Goal: Task Accomplishment & Management: Manage account settings

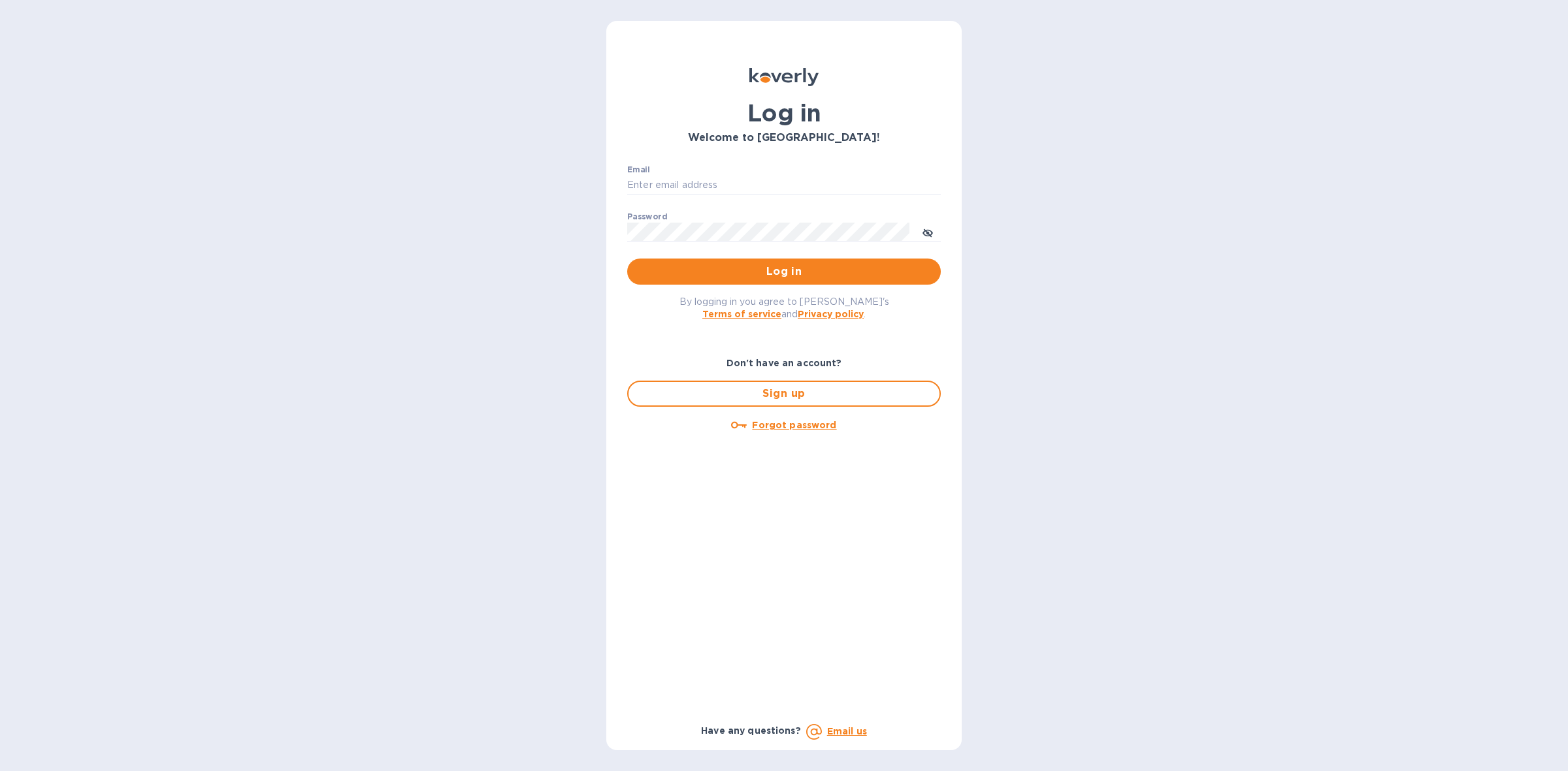
click at [781, 173] on div "Email ​" at bounding box center [784, 189] width 314 height 47
click at [776, 183] on input "Email" at bounding box center [784, 185] width 314 height 20
type input "louis@hyclogistics.com"
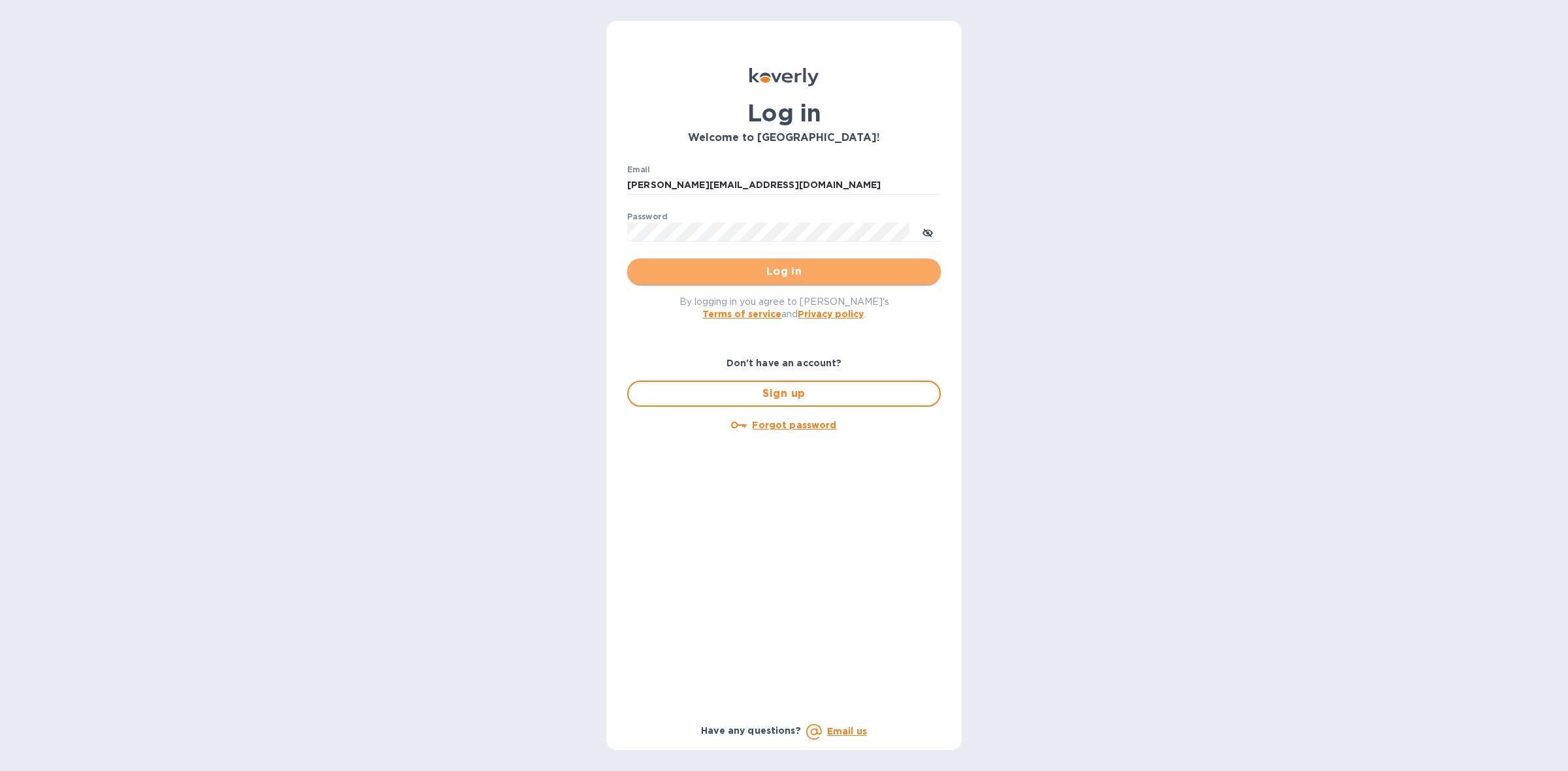
click at [775, 265] on span "Log in" at bounding box center [784, 271] width 293 height 16
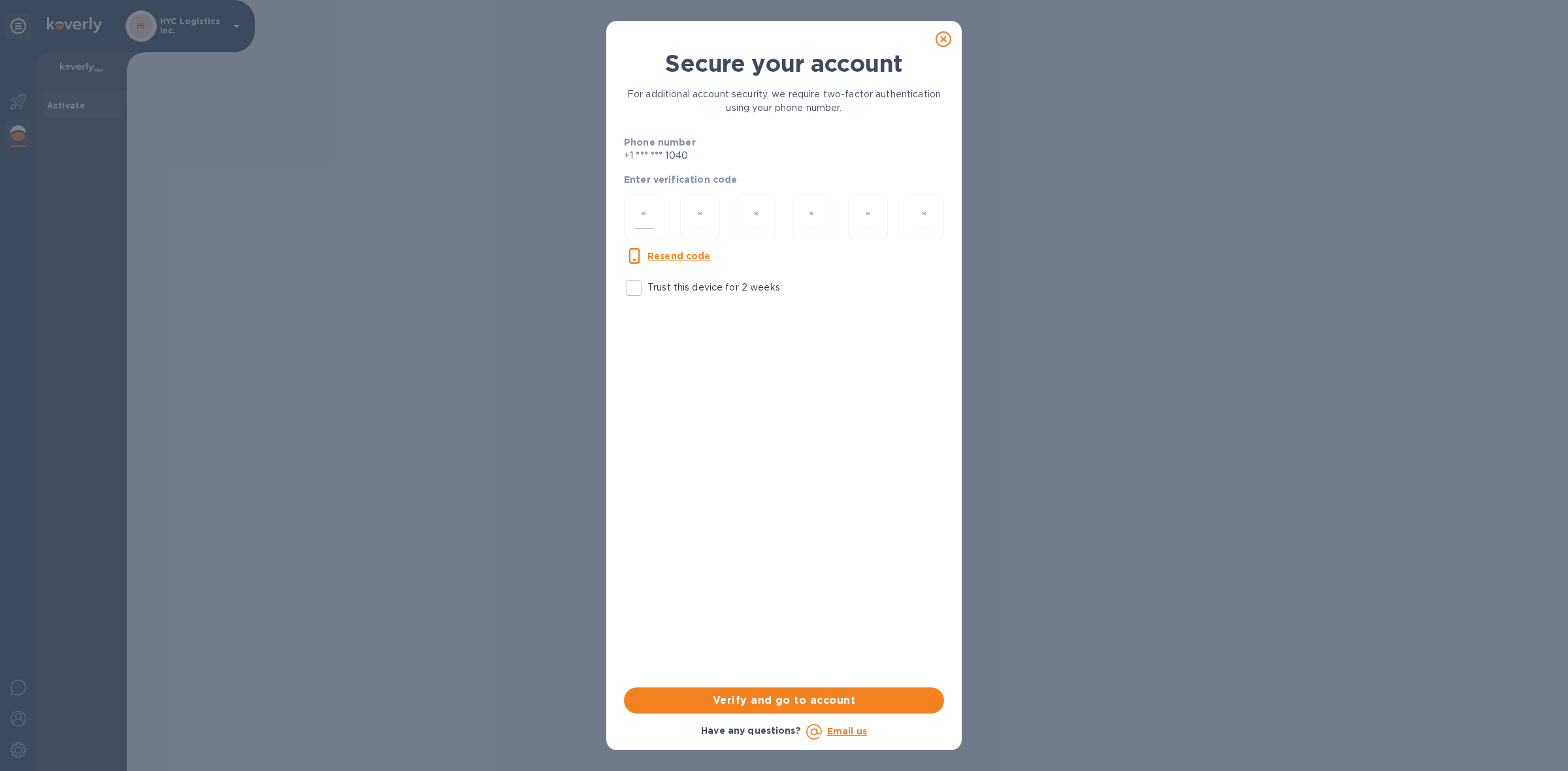
click at [641, 207] on input "number" at bounding box center [644, 217] width 19 height 24
type input "5"
type input "8"
type input "7"
type input "5"
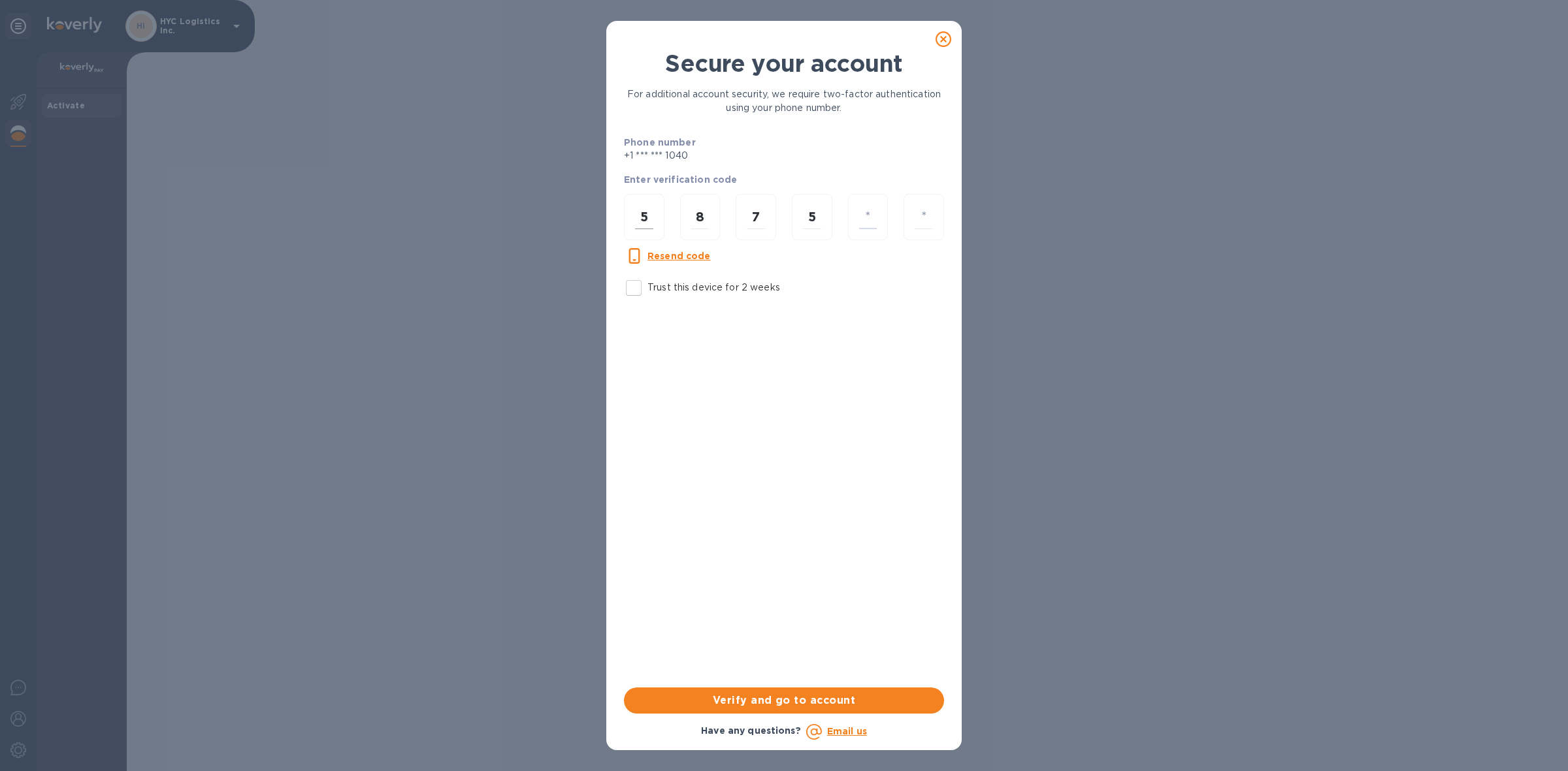
type input "4"
type input "7"
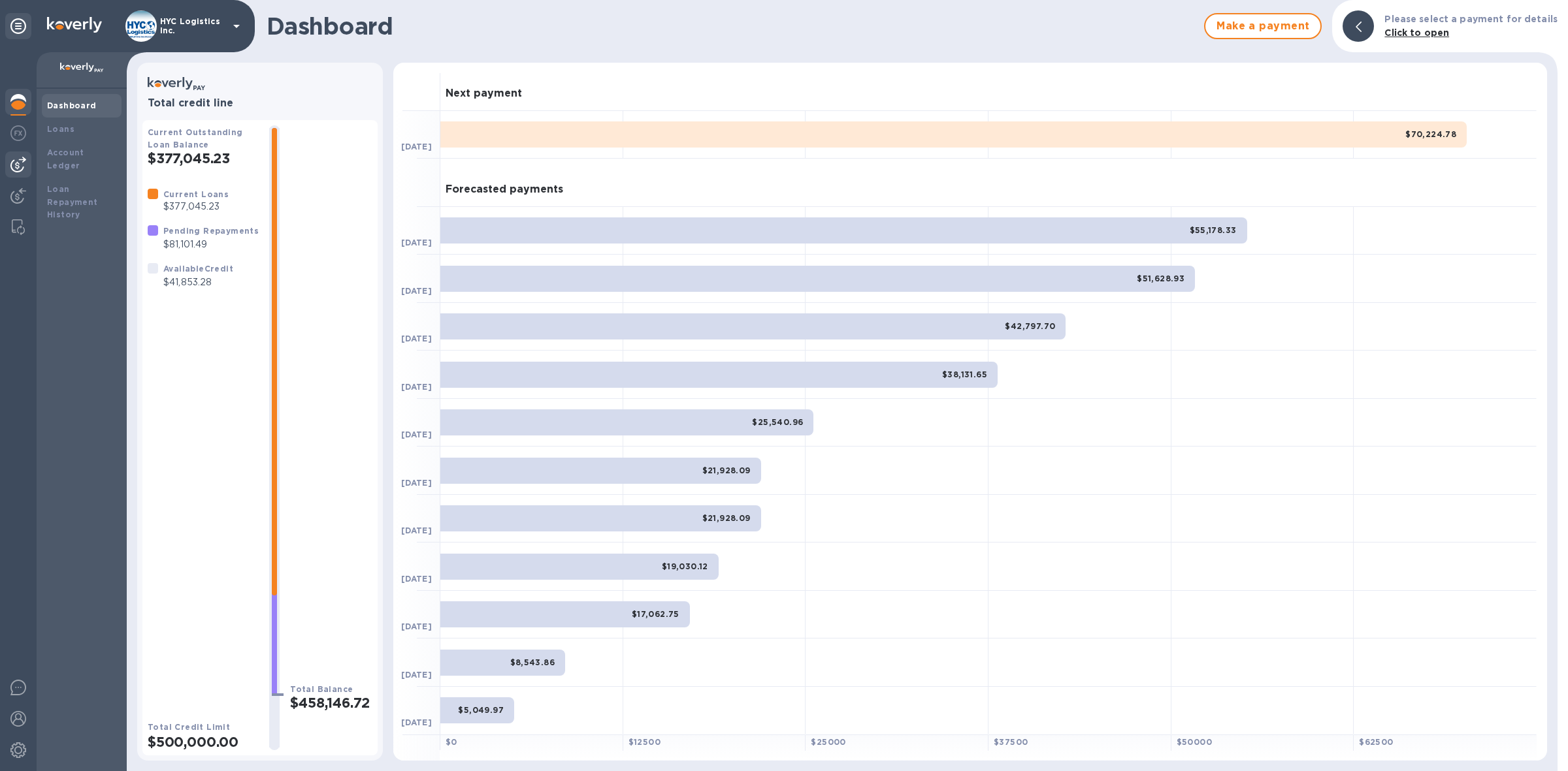
click at [15, 157] on img at bounding box center [19, 165] width 16 height 16
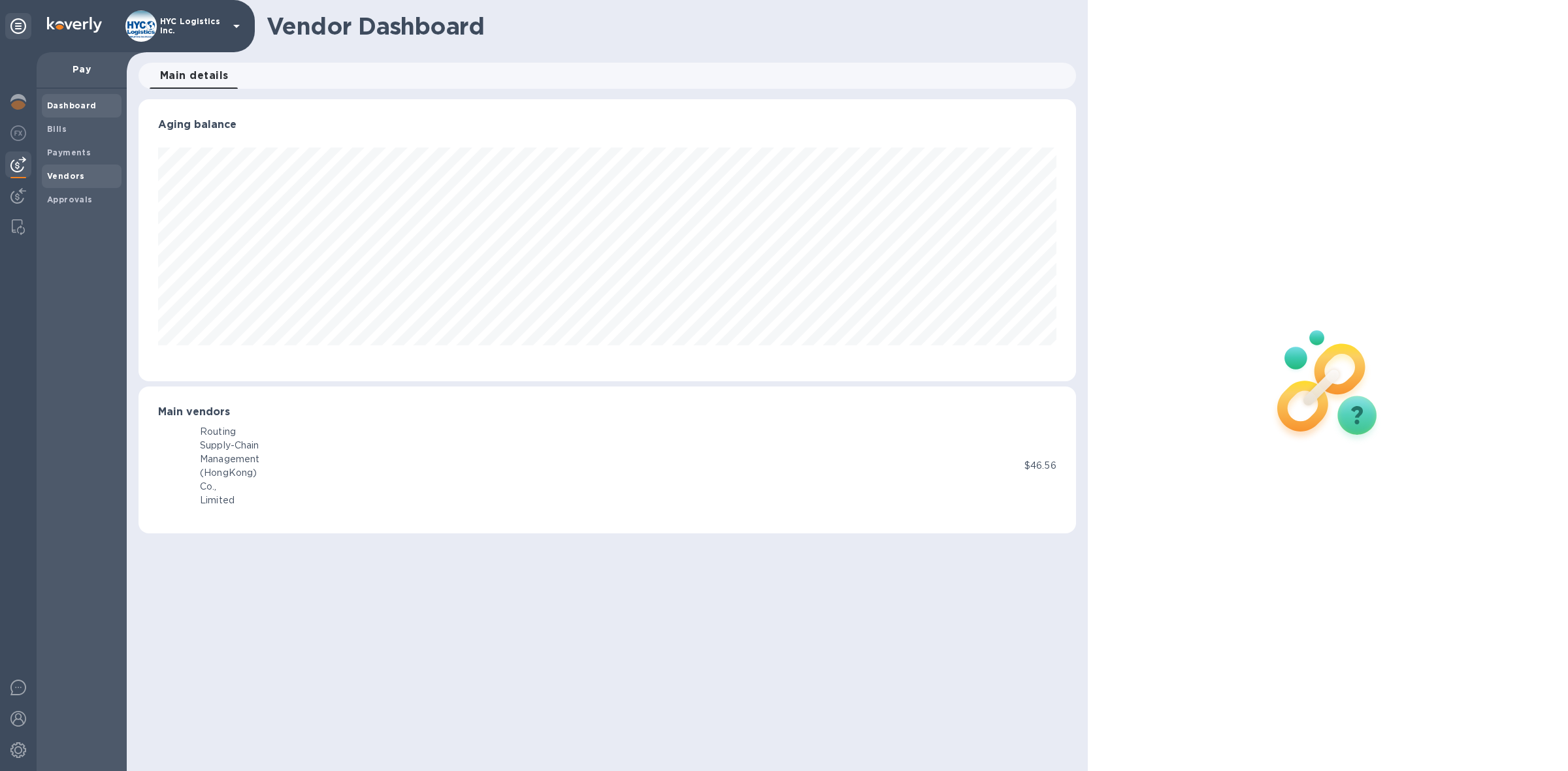
scroll to position [281, 938]
click at [66, 168] on div "Vendors" at bounding box center [81, 176] width 79 height 24
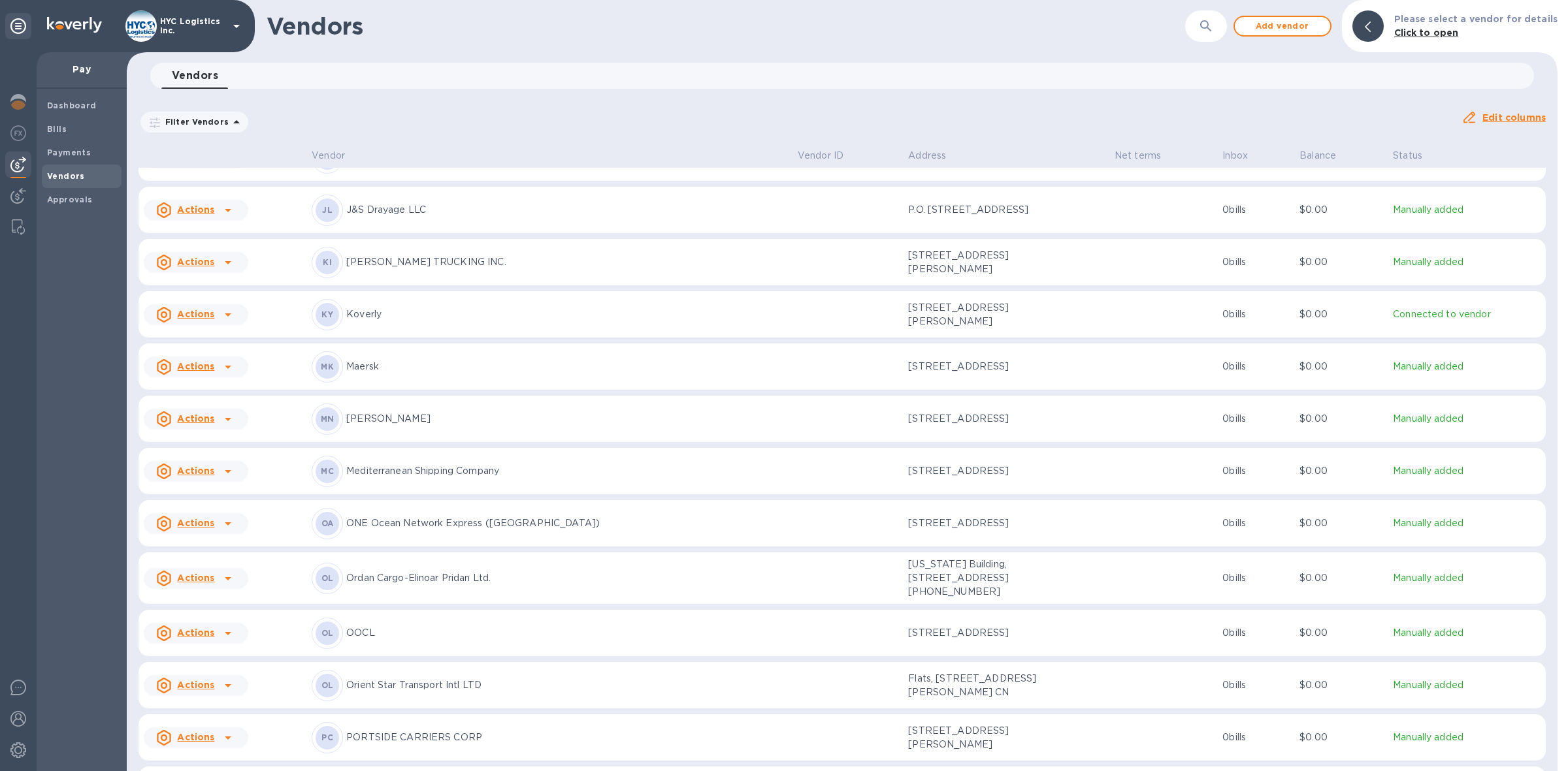
scroll to position [2167, 0]
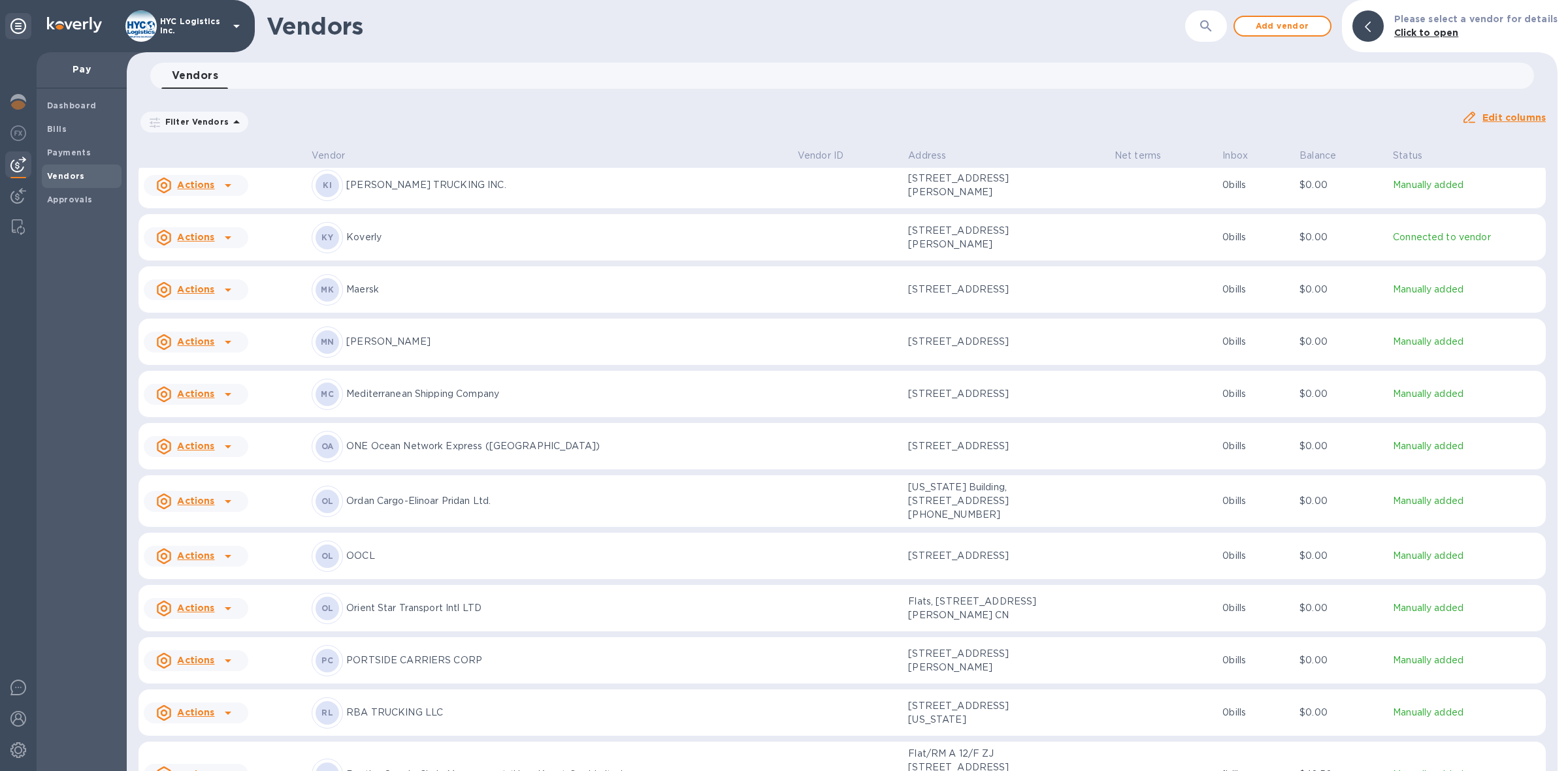
click at [207, 561] on u "Actions" at bounding box center [196, 555] width 37 height 11
click at [211, 622] on b "Add new bill" at bounding box center [211, 624] width 61 height 11
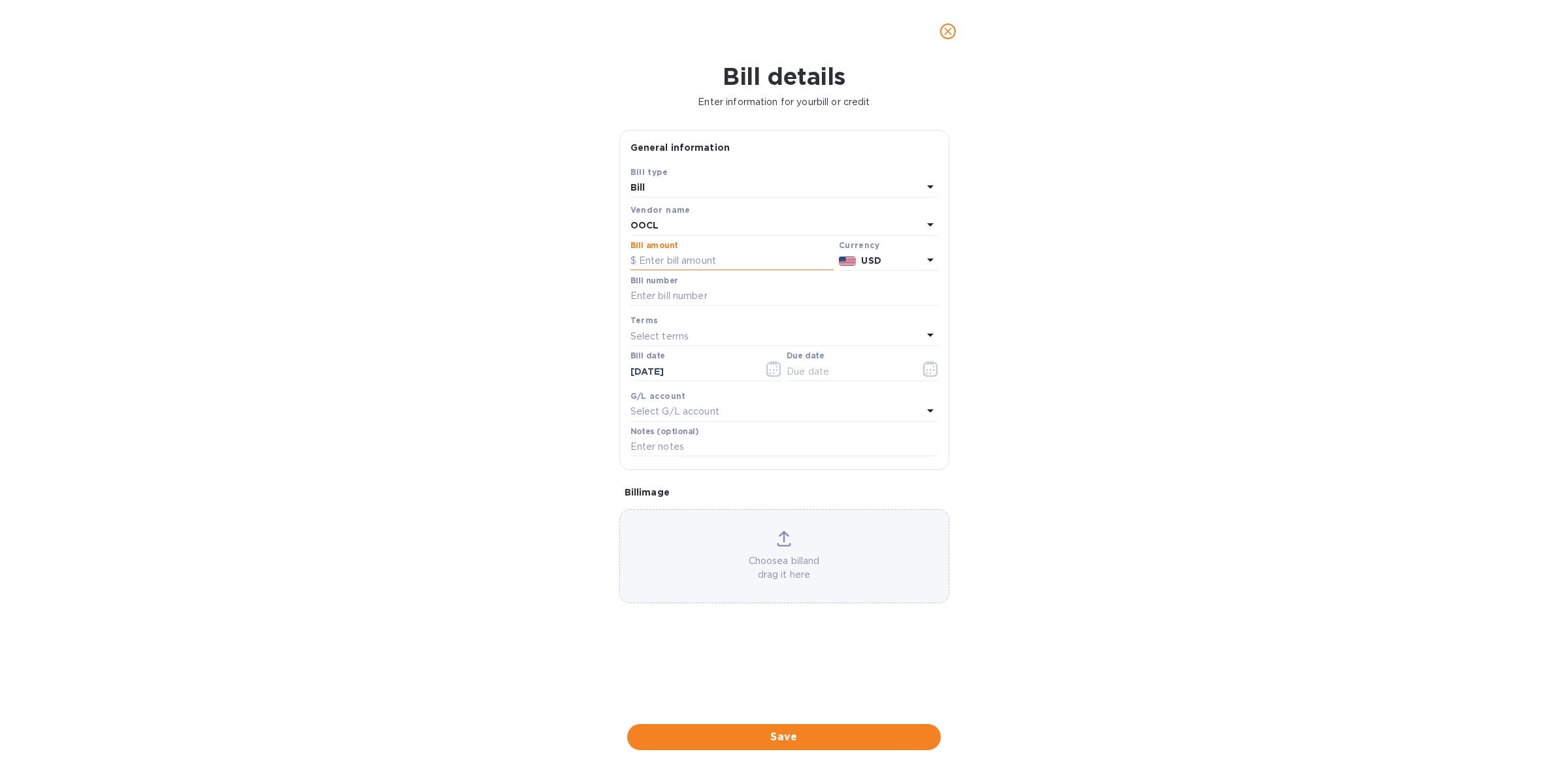
click at [694, 258] on input "text" at bounding box center [731, 262] width 203 height 20
click at [707, 260] on input "text" at bounding box center [731, 262] width 203 height 20
type input "26,251.50"
click at [716, 301] on input "text" at bounding box center [784, 297] width 308 height 20
click at [714, 291] on input "text" at bounding box center [784, 297] width 308 height 20
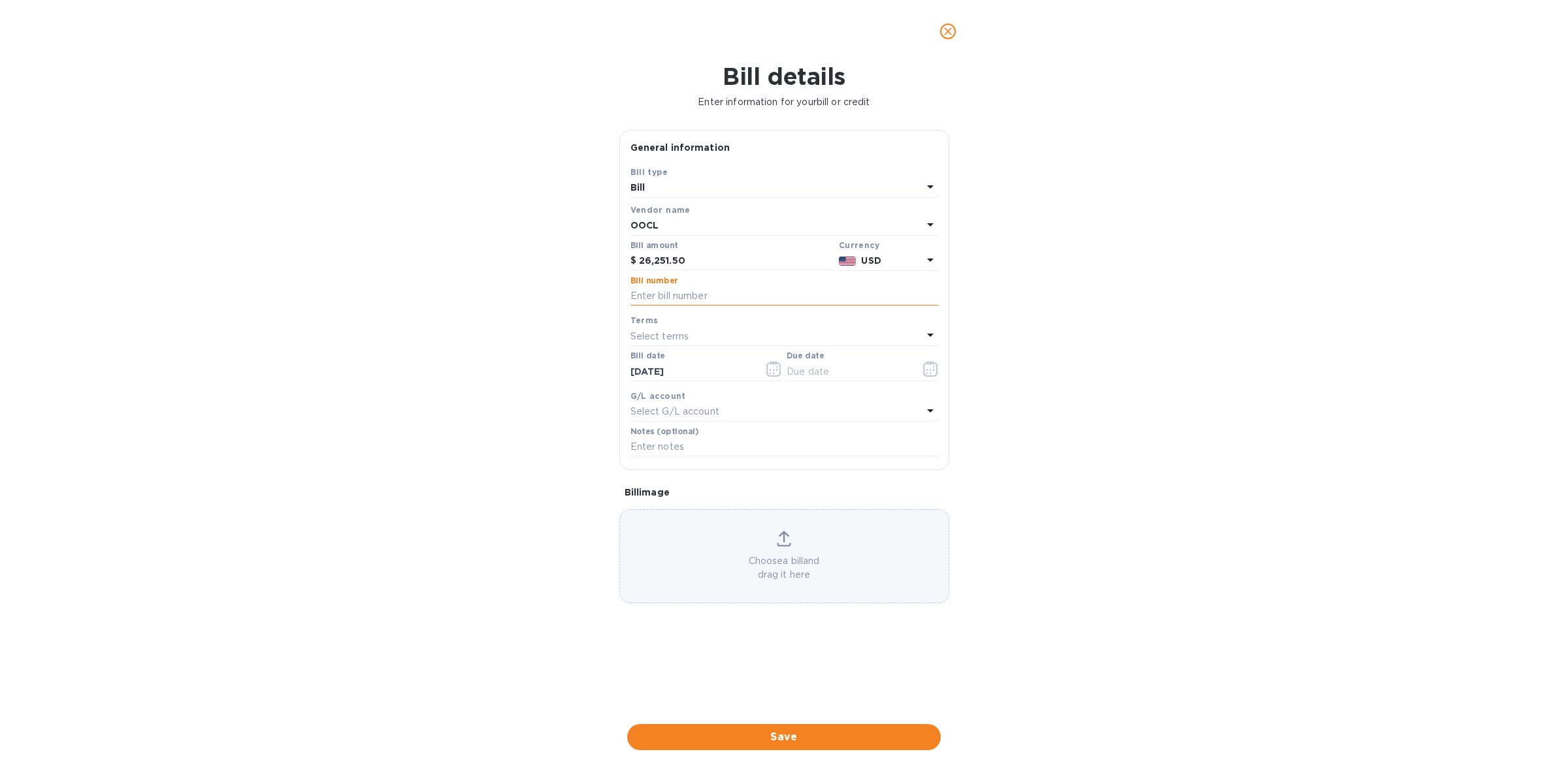
paste input "OOLU2761658150 OOLU2761947940 OOLU2762485780 OOLU2762485470 OOLU2761658180"
type input "OOLU2761658150 OOLU2761947940 OOLU2762485780 OOLU2762485470 OOLU2761658180"
click at [713, 334] on div "Select terms" at bounding box center [776, 336] width 292 height 19
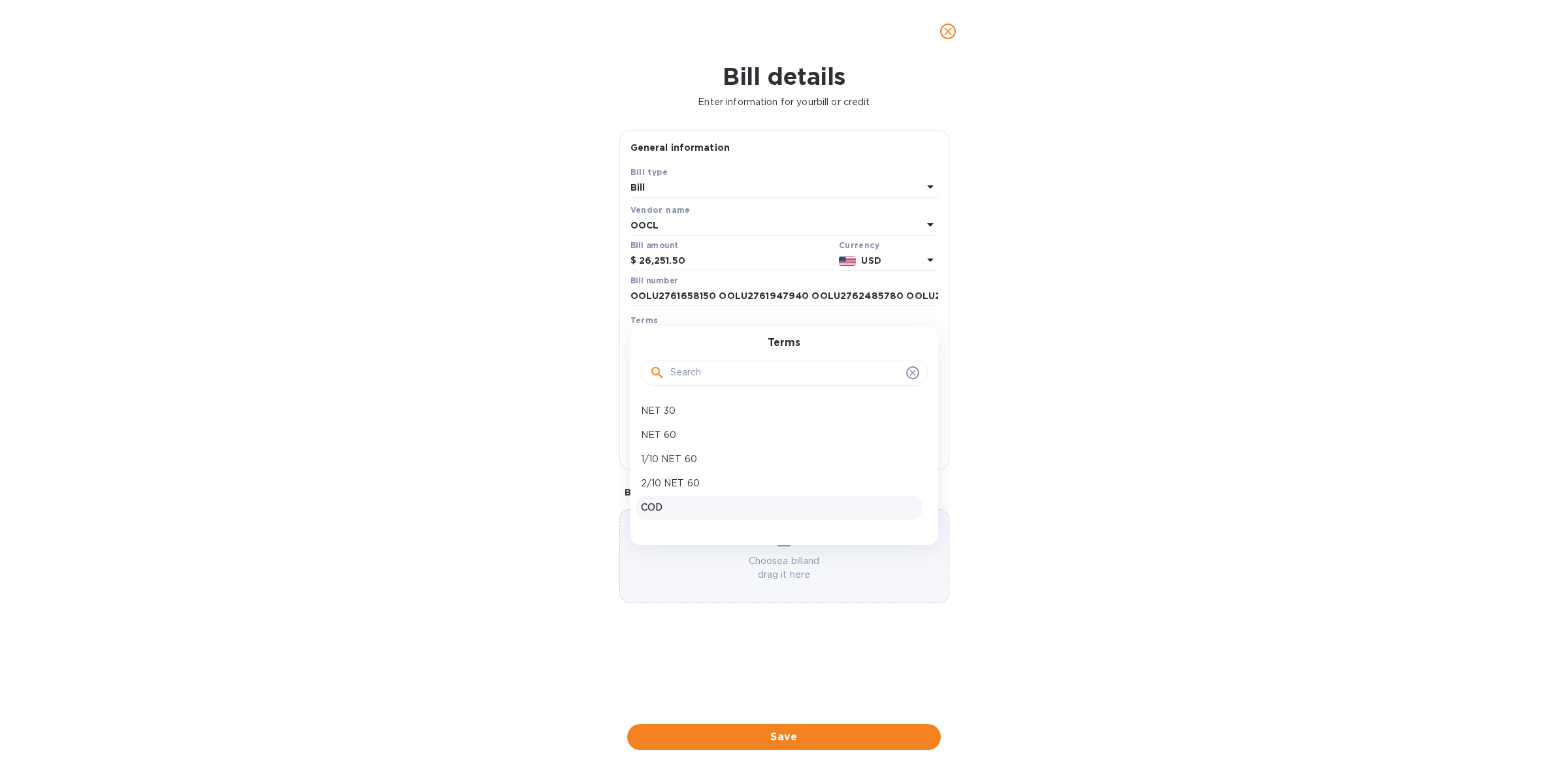
click at [703, 504] on p "COD" at bounding box center [779, 507] width 276 height 14
type input "[DATE]"
click at [808, 737] on span "Save" at bounding box center [784, 738] width 293 height 16
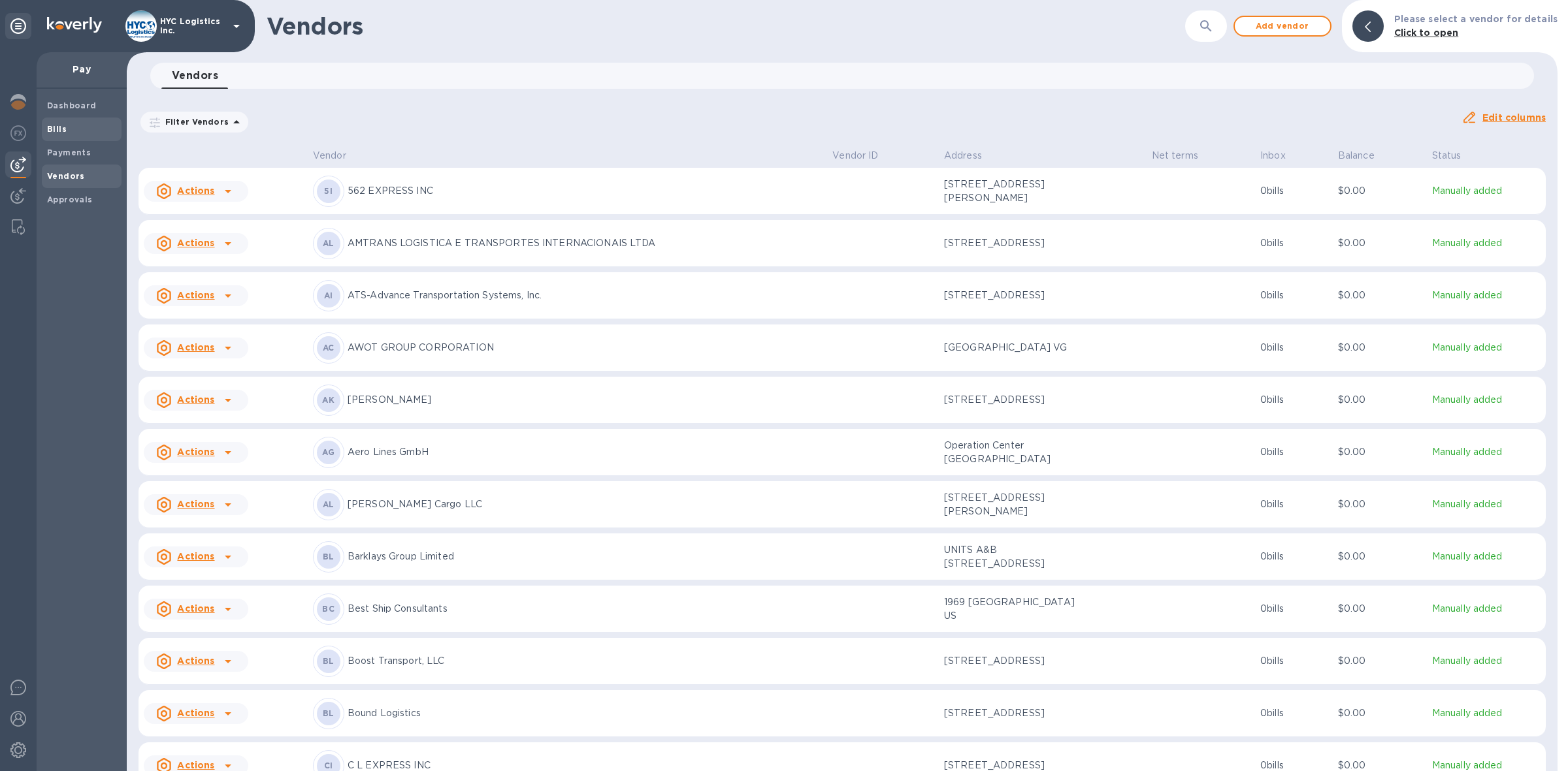
click at [54, 125] on b "Bills" at bounding box center [57, 129] width 20 height 10
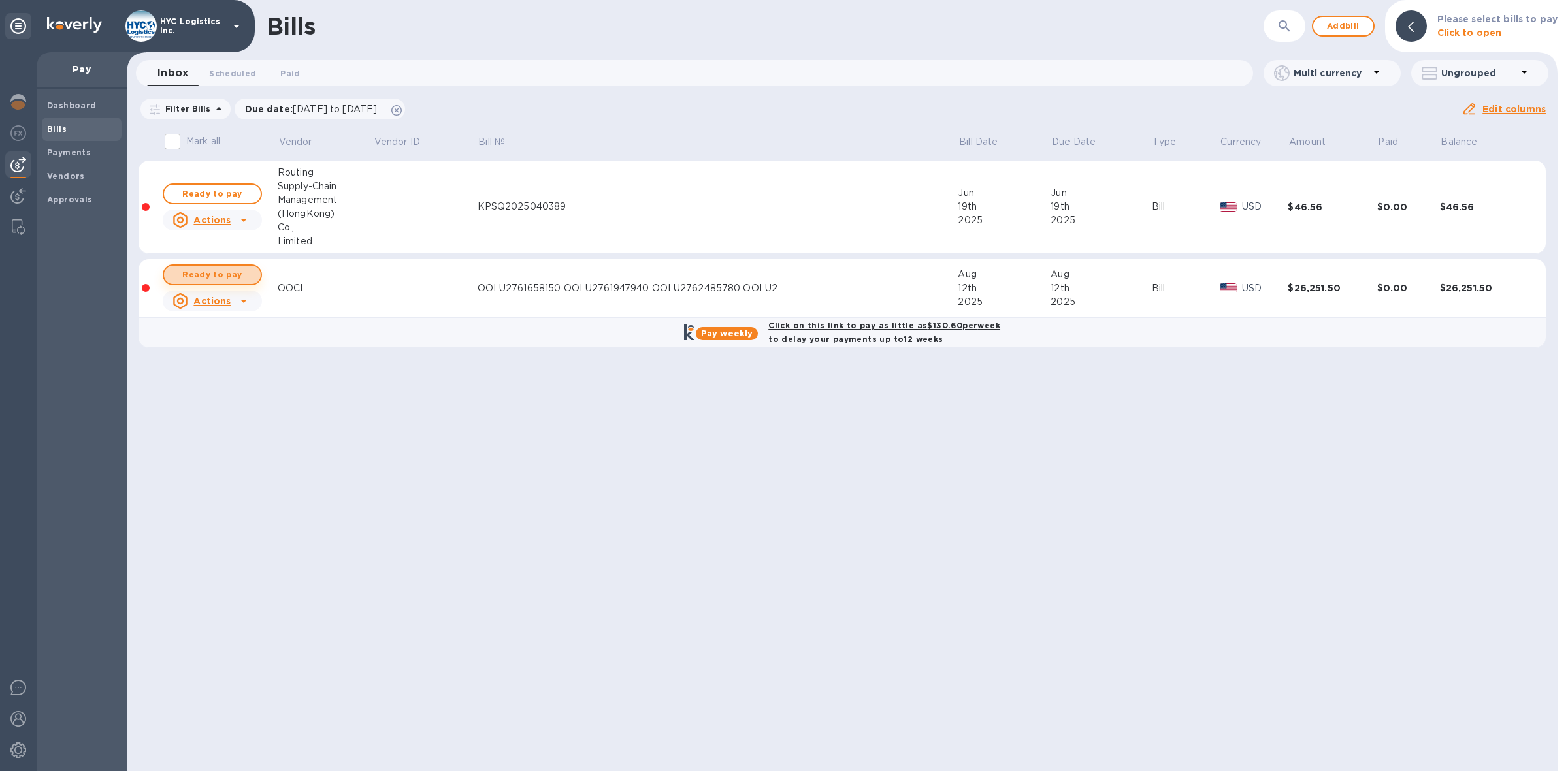
click at [230, 271] on span "Ready to pay" at bounding box center [212, 275] width 75 height 16
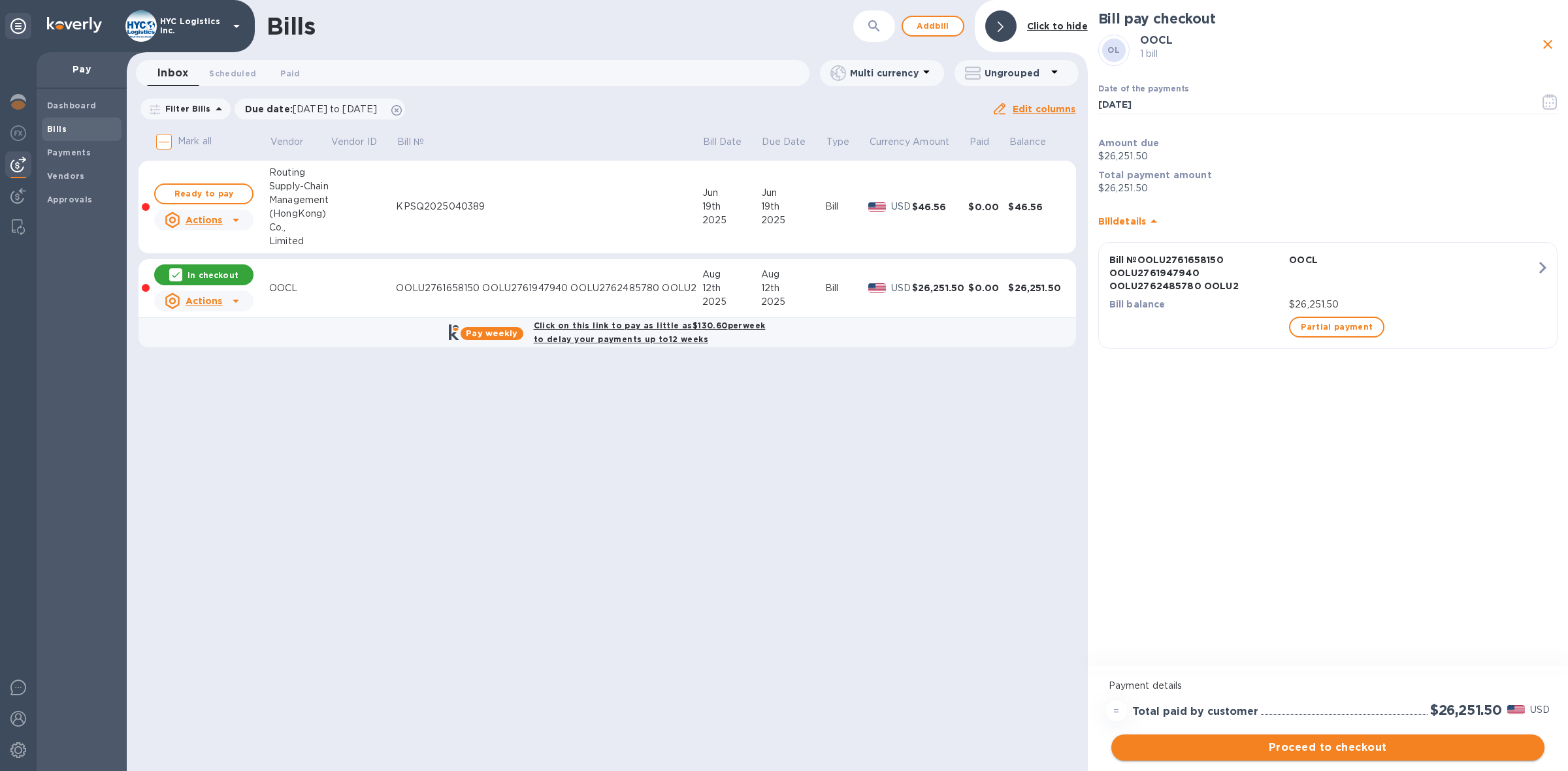
click at [1335, 745] on span "Proceed to checkout" at bounding box center [1328, 747] width 413 height 16
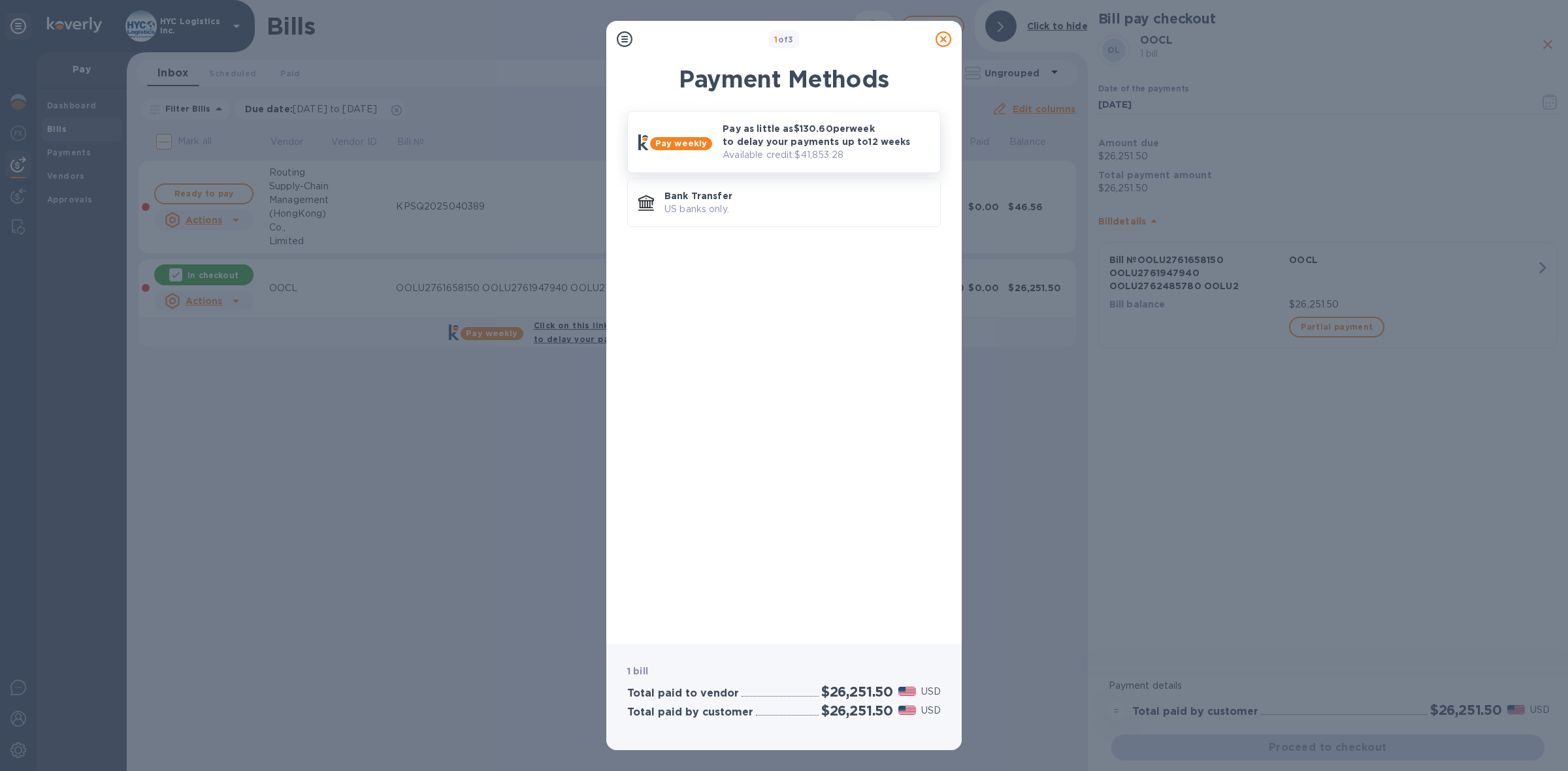
click at [818, 135] on p "Pay as little as $130.60 per week to delay your payments up to 12 weeks" at bounding box center [825, 135] width 207 height 26
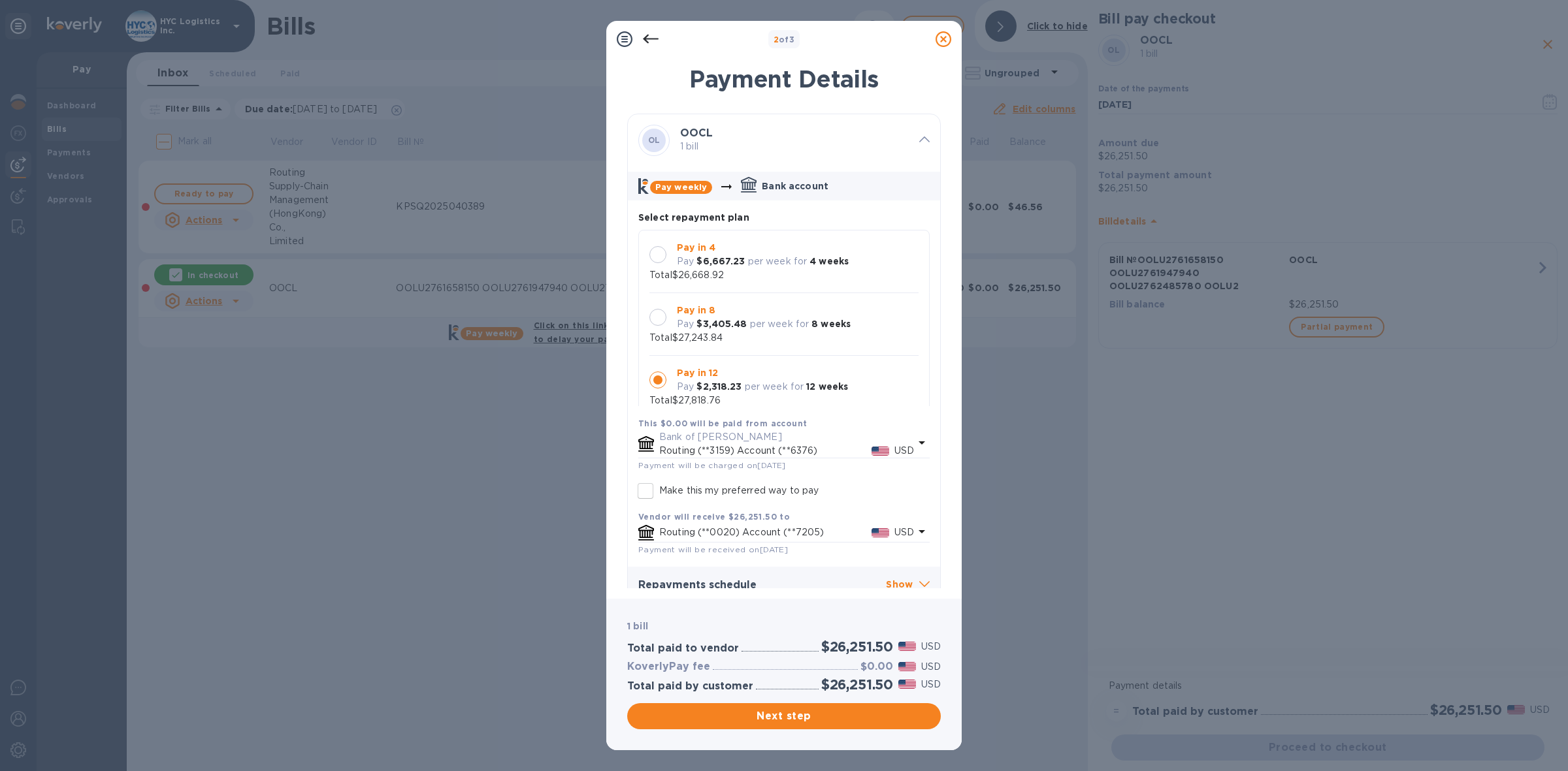
scroll to position [13, 0]
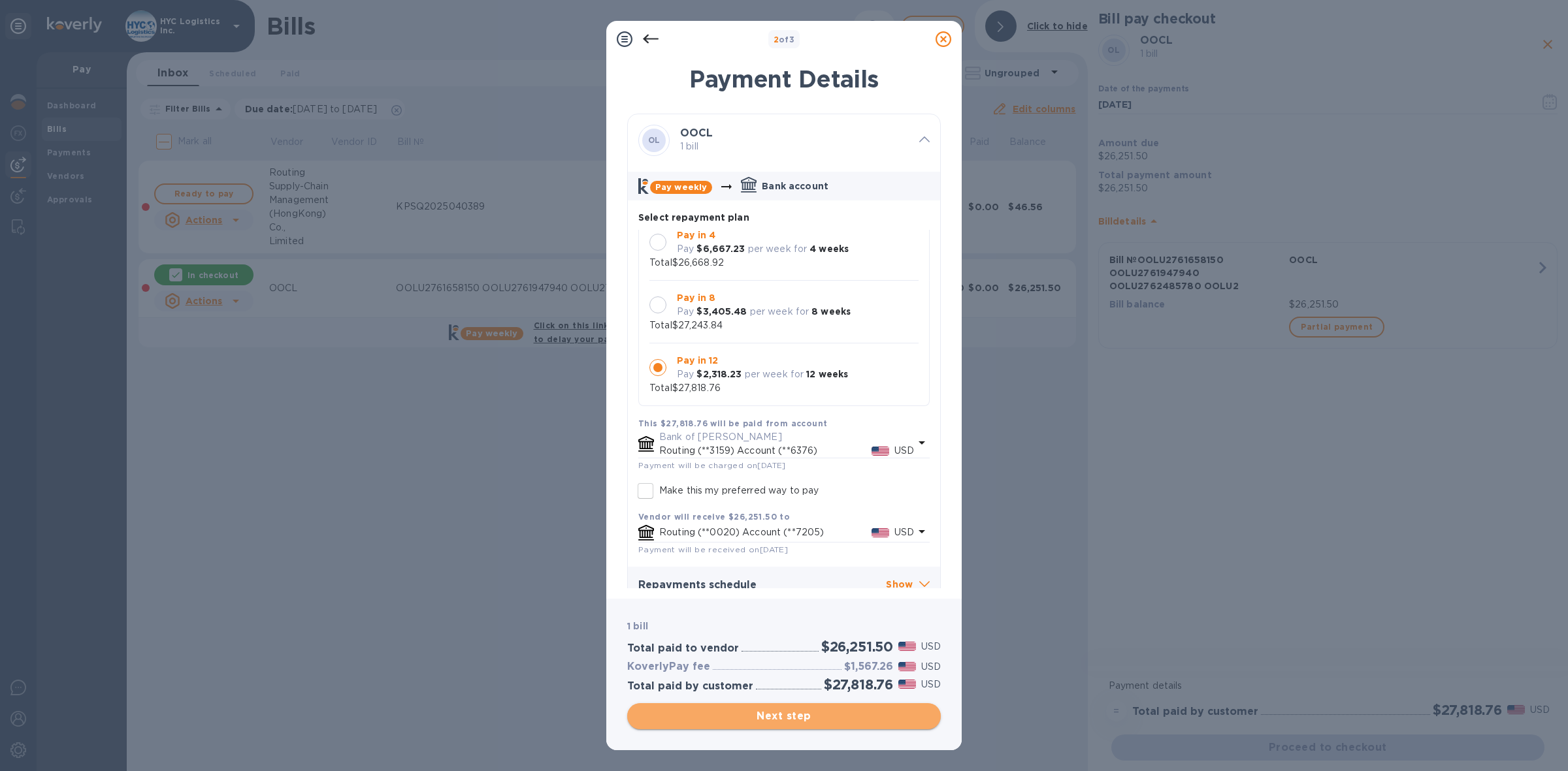
click at [797, 715] on span "Next step" at bounding box center [784, 716] width 293 height 16
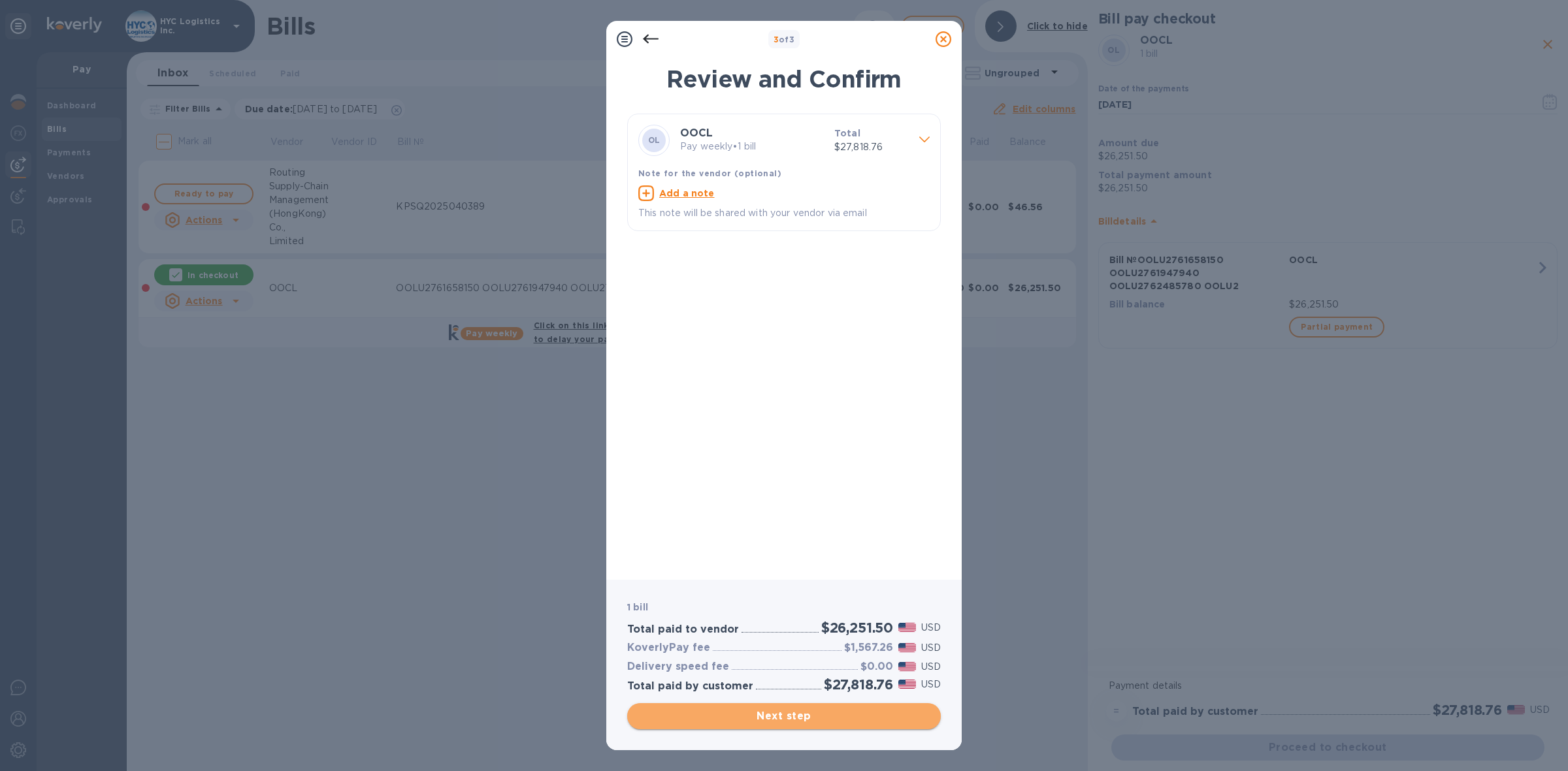
click at [786, 710] on span "Next step" at bounding box center [784, 716] width 293 height 16
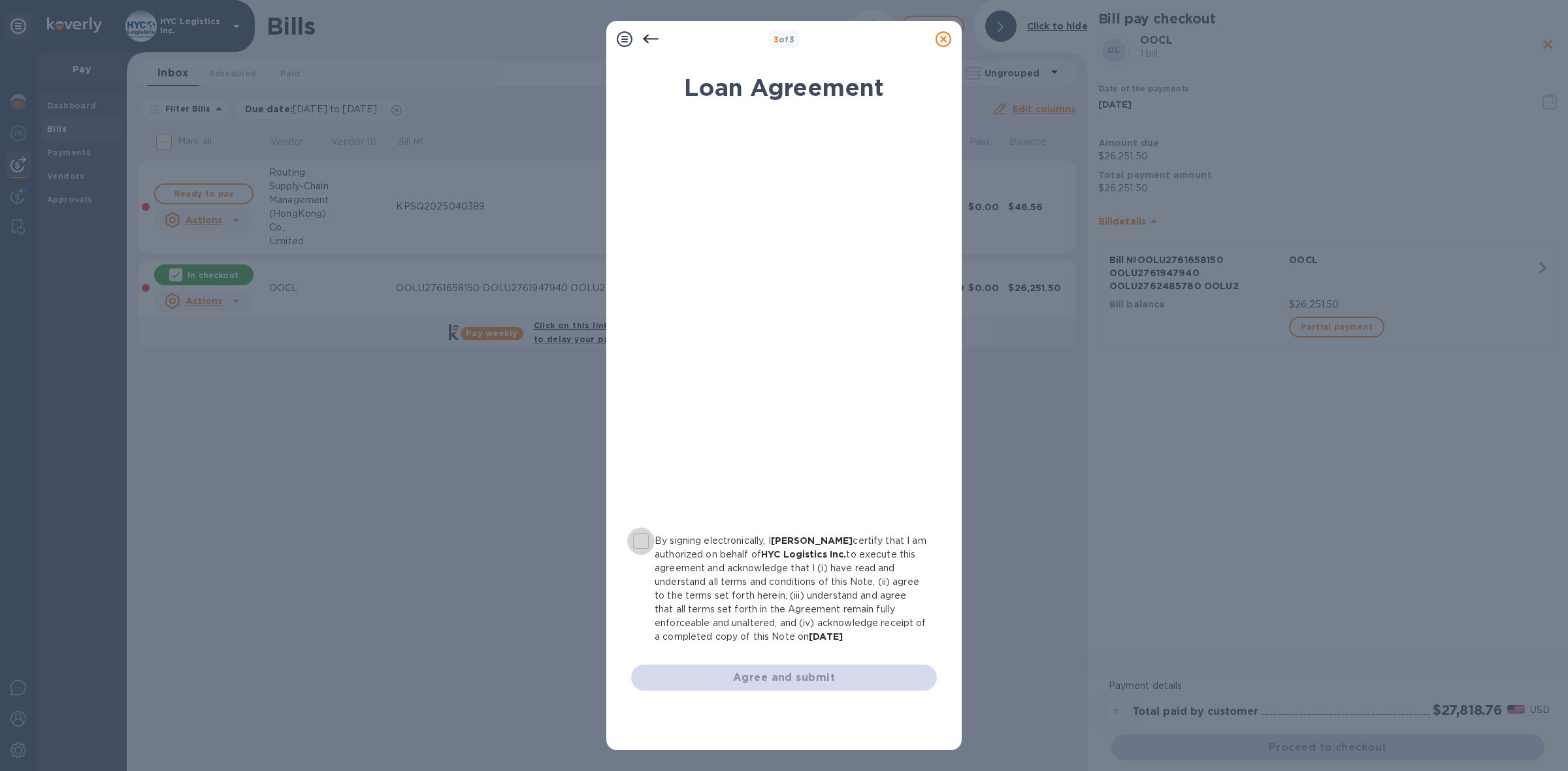
click at [644, 538] on input "By signing electronically, I [PERSON_NAME] certify that I am authorized on beha…" at bounding box center [641, 542] width 27 height 27
checkbox input "true"
click at [757, 675] on span "Agree and submit" at bounding box center [784, 678] width 285 height 16
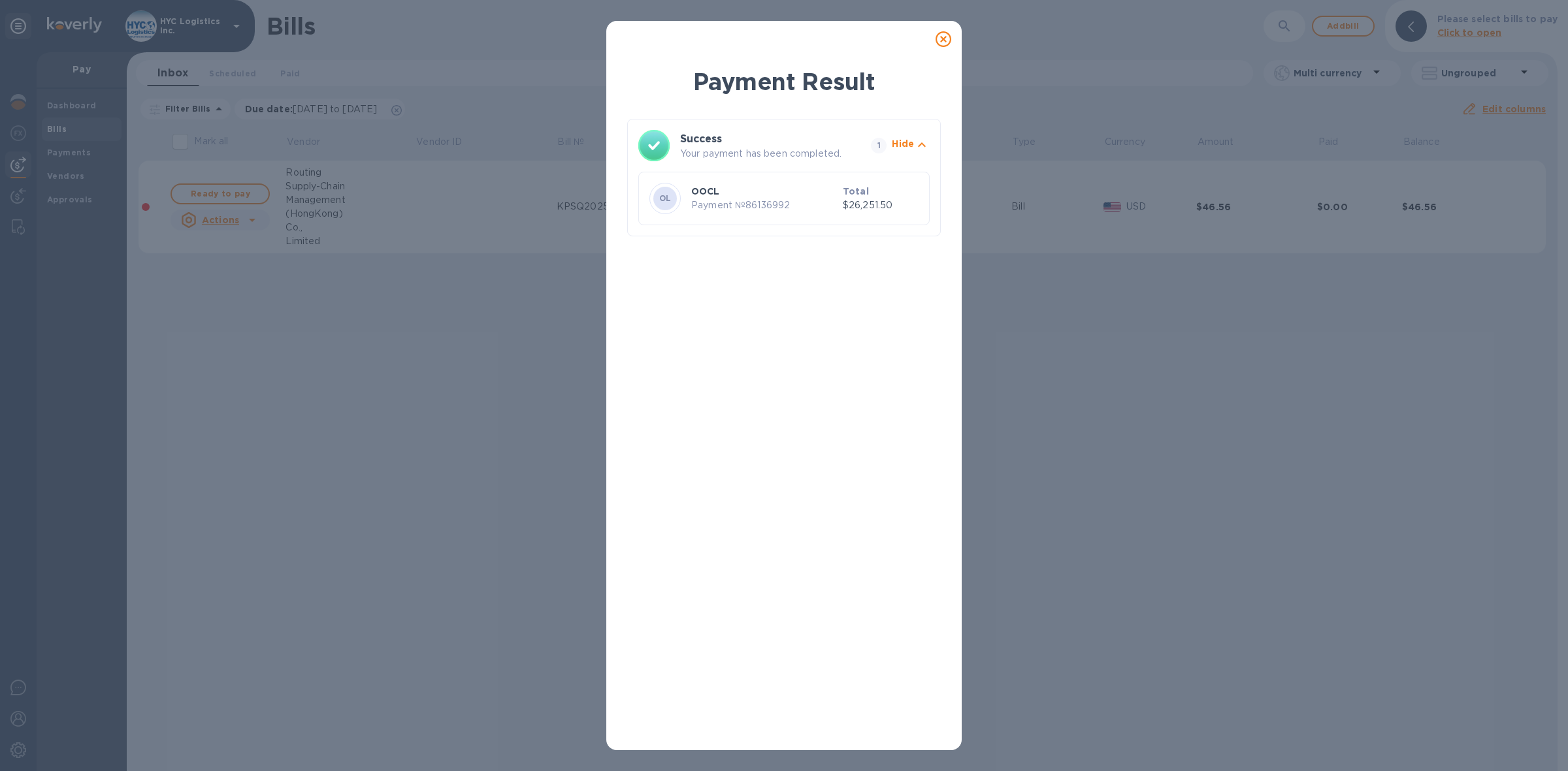
click at [777, 205] on p "Payment № 86136992" at bounding box center [763, 206] width 146 height 14
copy p "86136992"
click at [942, 39] on icon at bounding box center [944, 39] width 16 height 16
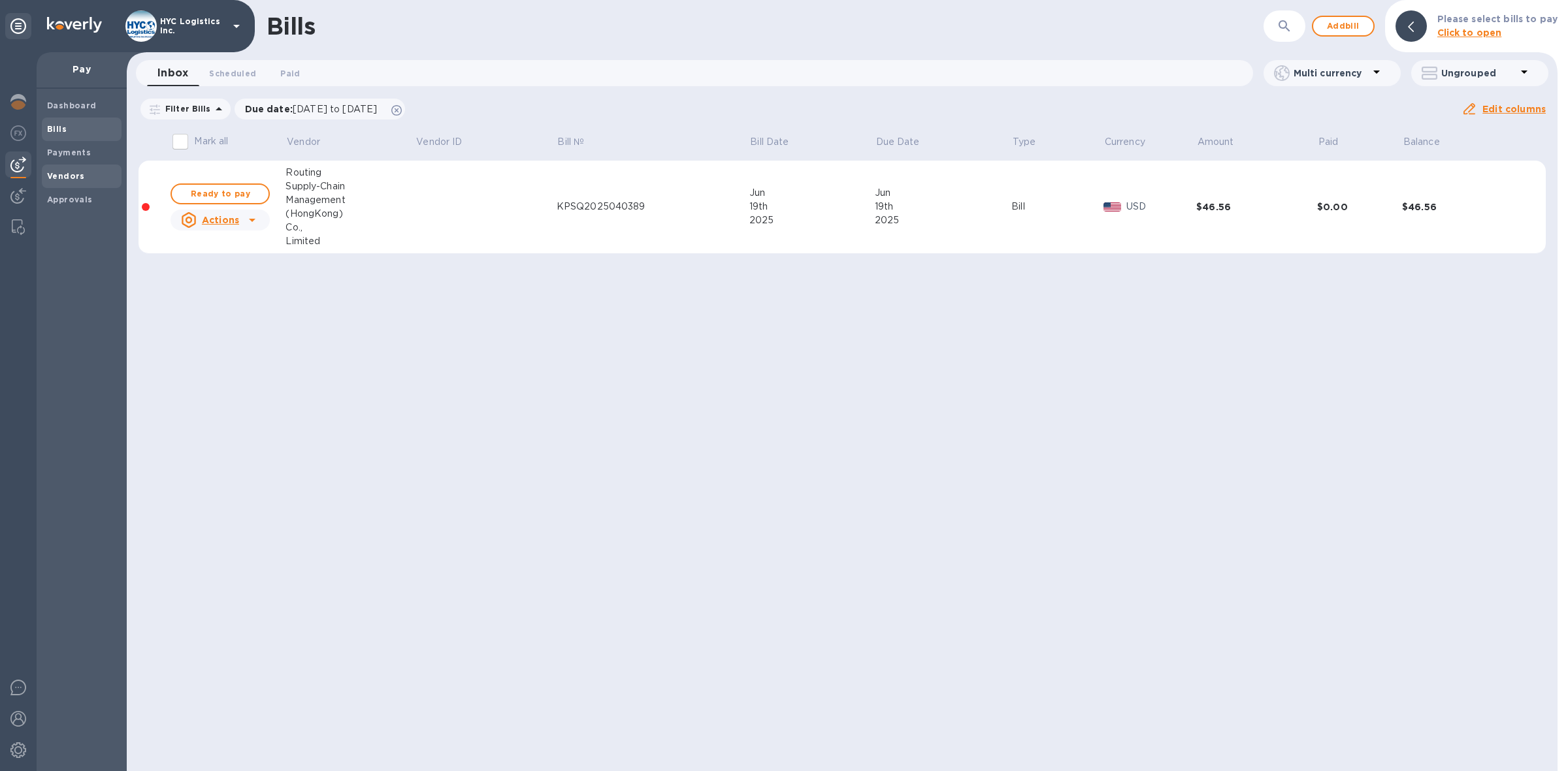
click at [66, 166] on div "Vendors" at bounding box center [81, 176] width 79 height 24
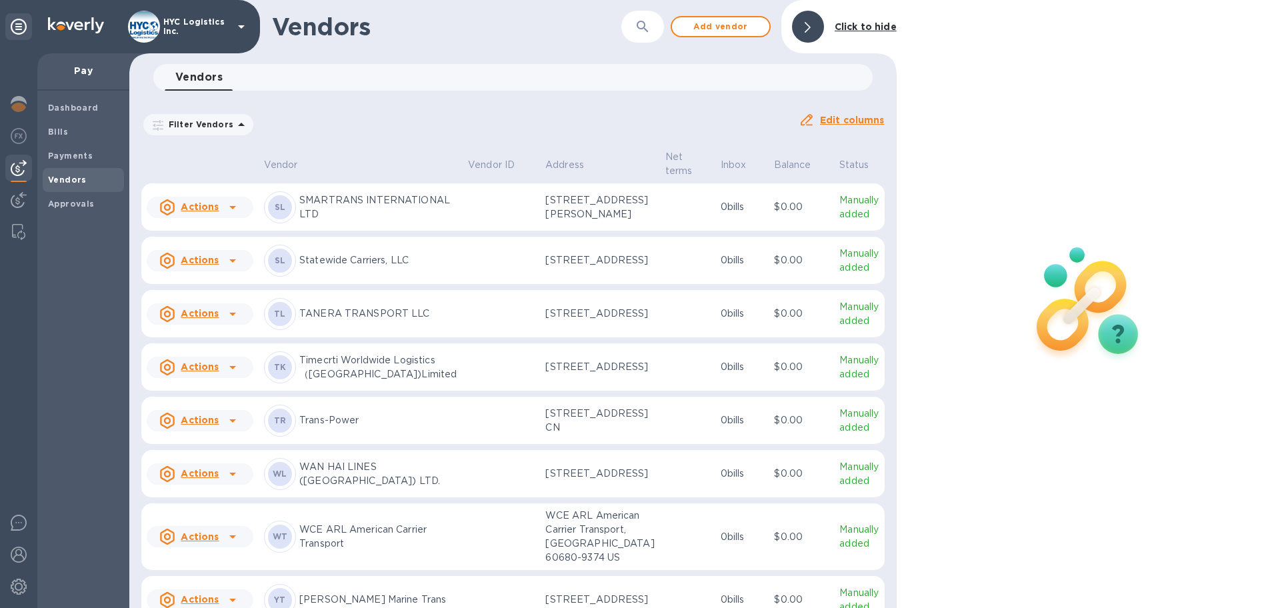
scroll to position [3388, 0]
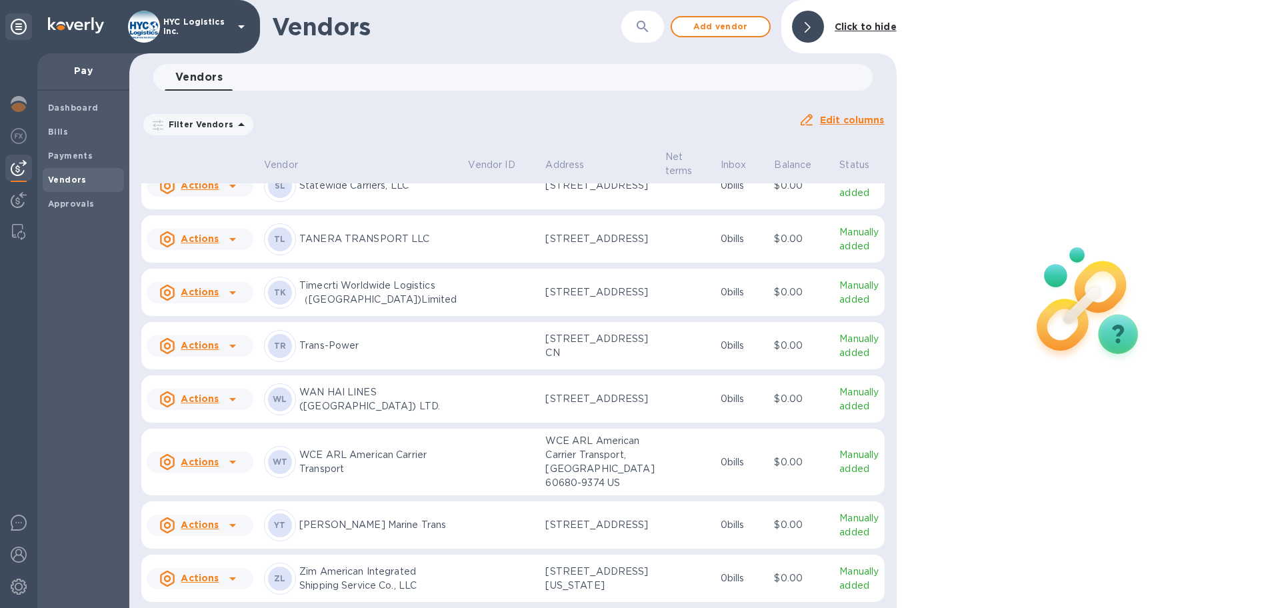
click at [215, 137] on u "Actions" at bounding box center [200, 132] width 38 height 11
click at [209, 366] on b "Add new bill" at bounding box center [215, 370] width 62 height 11
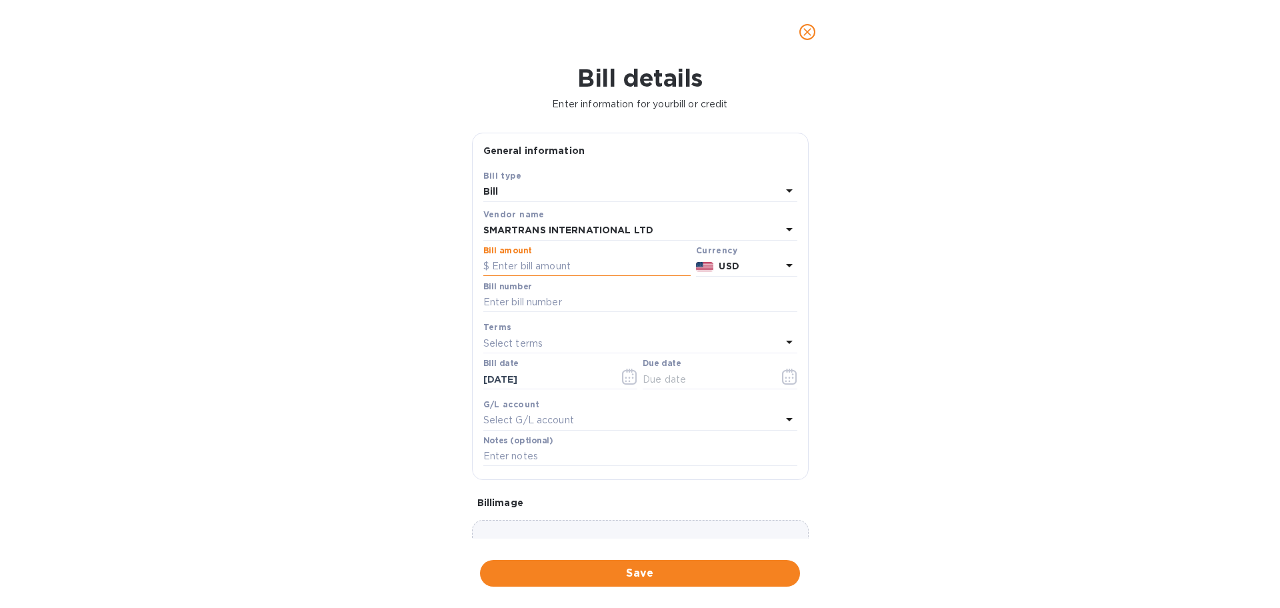
click at [555, 268] on input "text" at bounding box center [586, 267] width 207 height 20
type input "3,000"
click at [565, 301] on input "text" at bounding box center [640, 303] width 314 height 20
click at [518, 300] on input "text" at bounding box center [640, 303] width 314 height 20
paste input "SMT2507058"
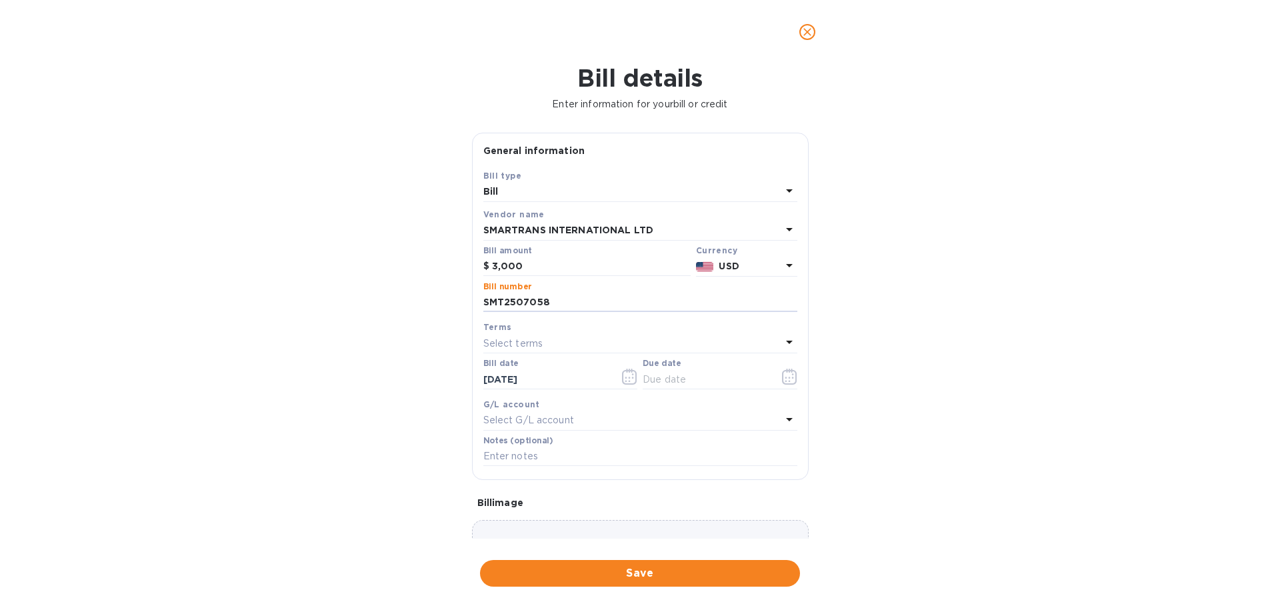
type input "SMT2507058"
click at [581, 346] on div "Select terms" at bounding box center [632, 343] width 298 height 19
click at [517, 519] on p "COD" at bounding box center [635, 518] width 282 height 14
type input "[DATE]"
click at [646, 570] on span "Save" at bounding box center [640, 573] width 299 height 16
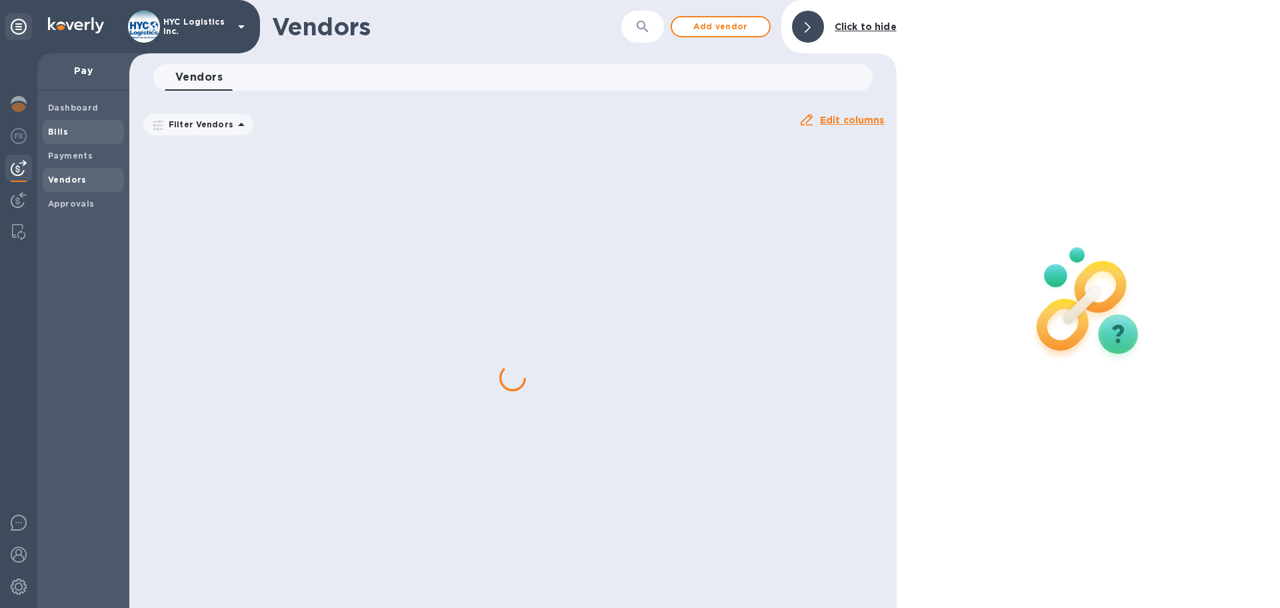
click at [57, 131] on b "Bills" at bounding box center [58, 132] width 20 height 10
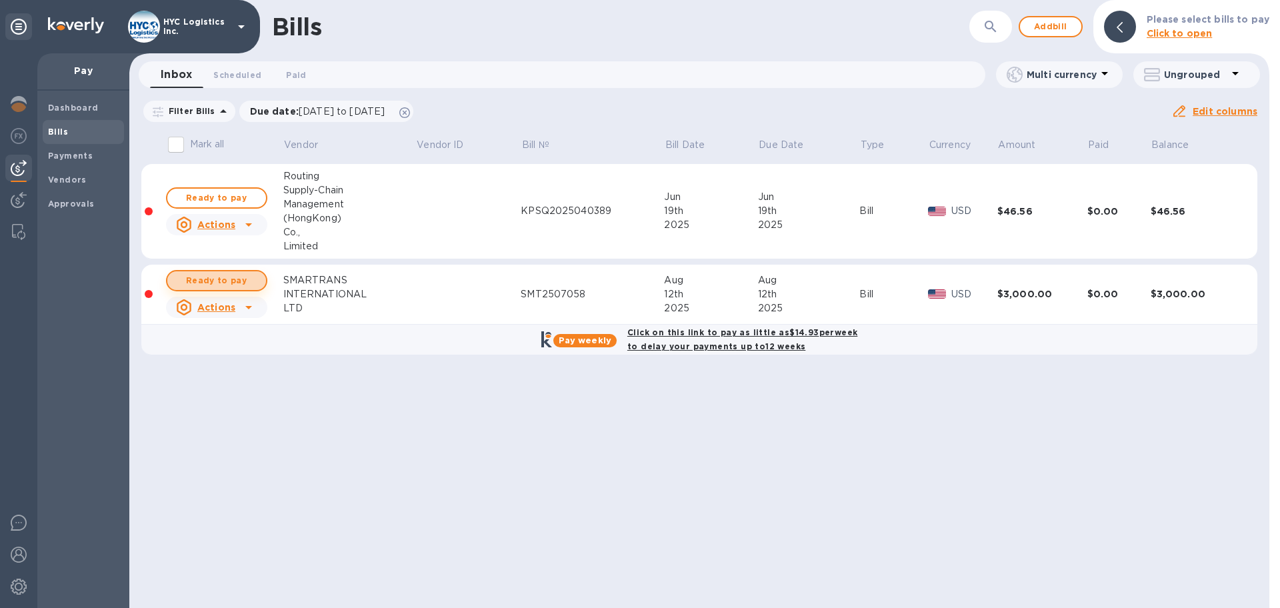
click at [211, 273] on span "Ready to pay" at bounding box center [216, 281] width 77 height 16
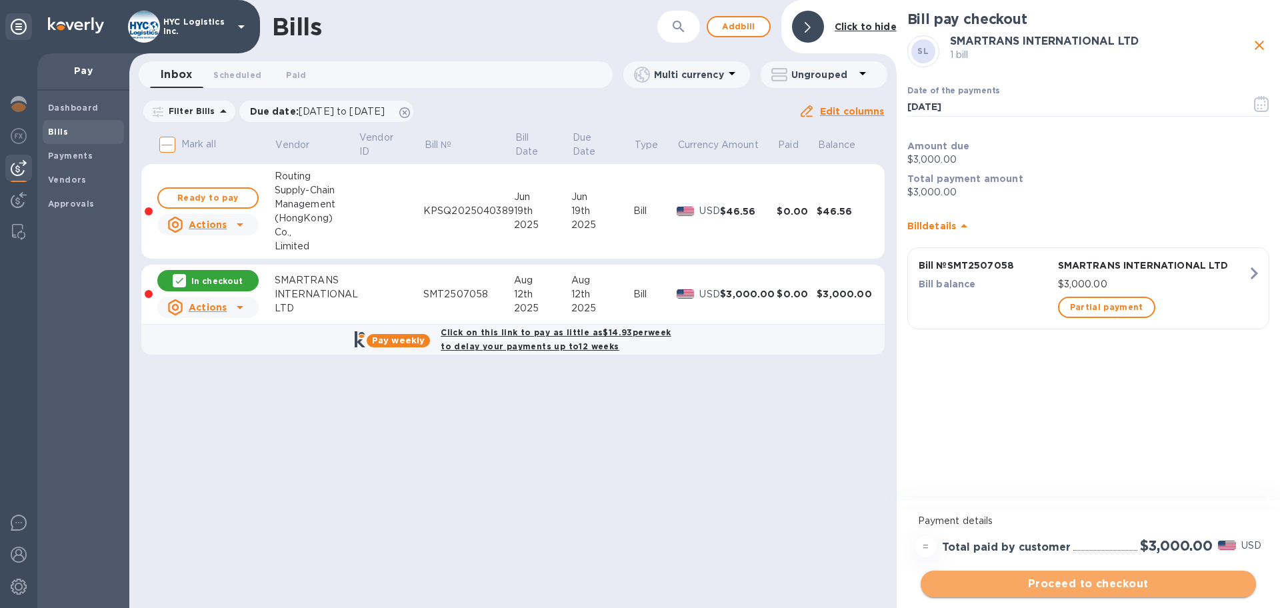
click at [1064, 585] on span "Proceed to checkout" at bounding box center [1088, 584] width 314 height 16
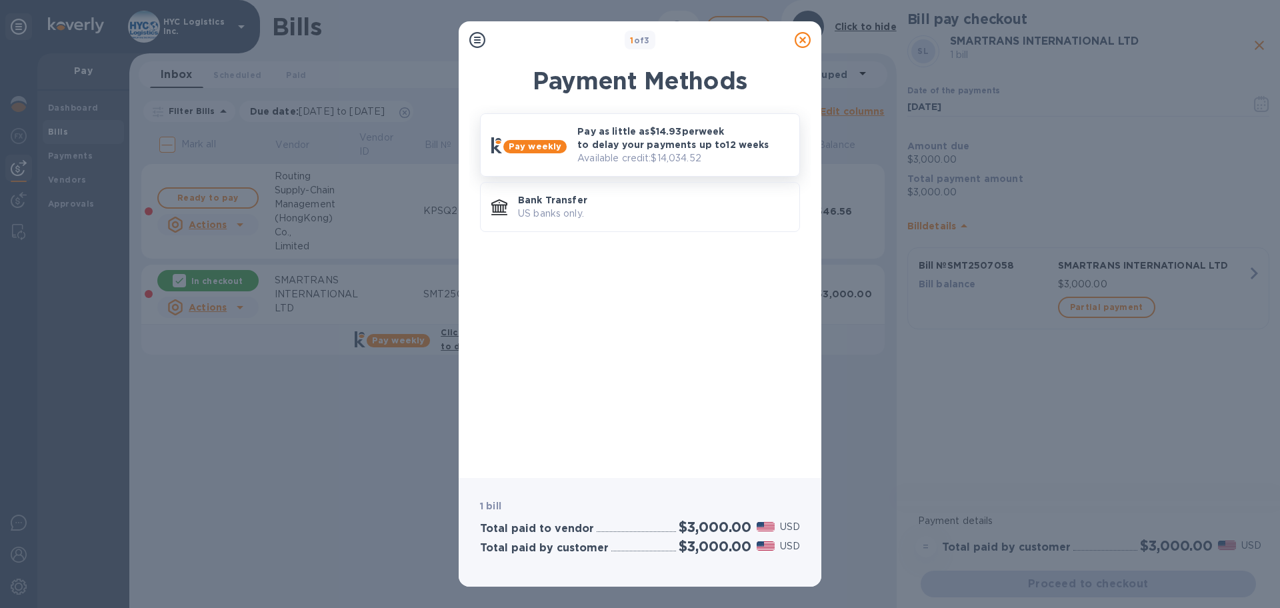
click at [665, 142] on p "Pay as little as $14.93 per week to delay your payments up to 12 weeks" at bounding box center [682, 138] width 211 height 27
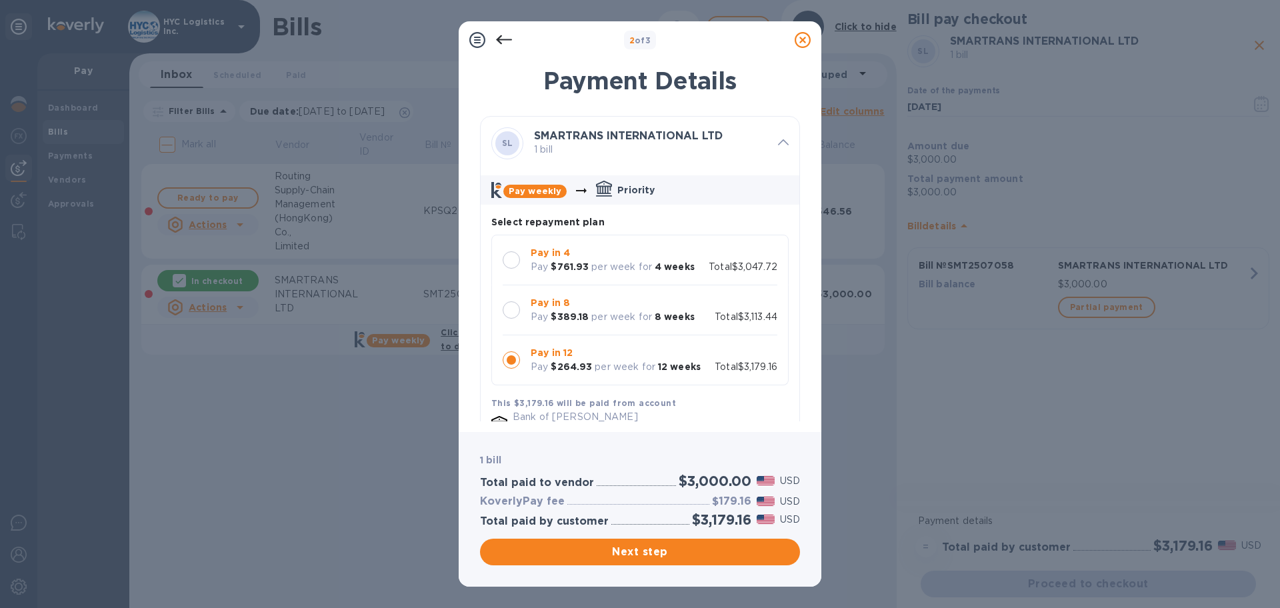
click at [510, 259] on div at bounding box center [511, 259] width 17 height 17
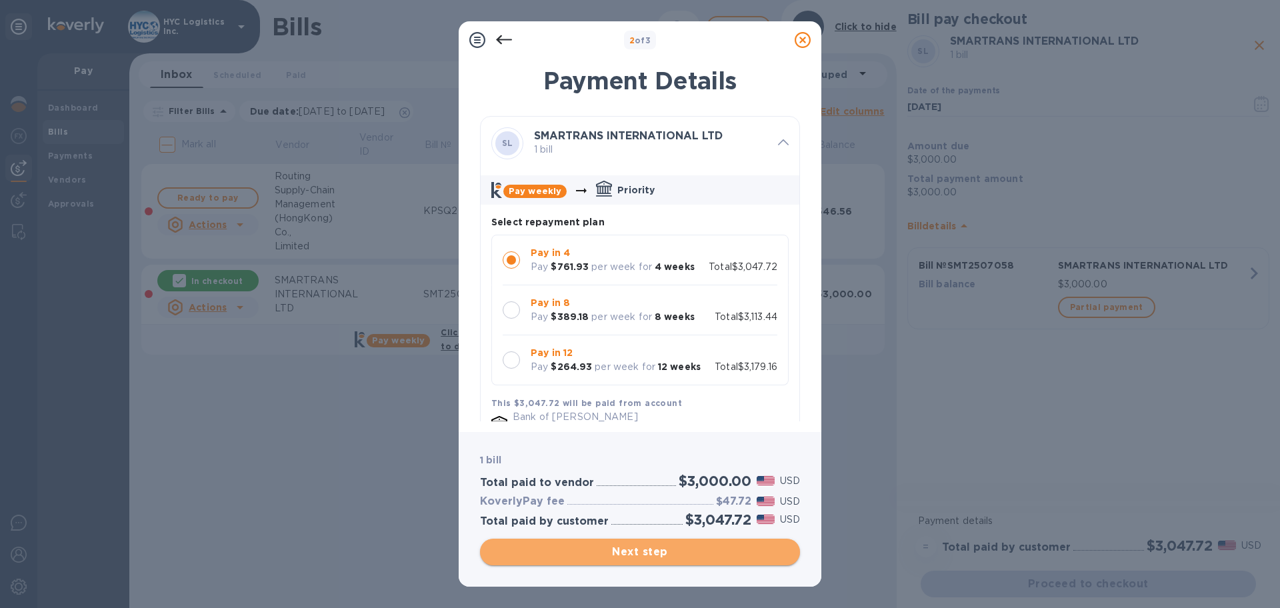
click at [623, 551] on span "Next step" at bounding box center [640, 552] width 299 height 16
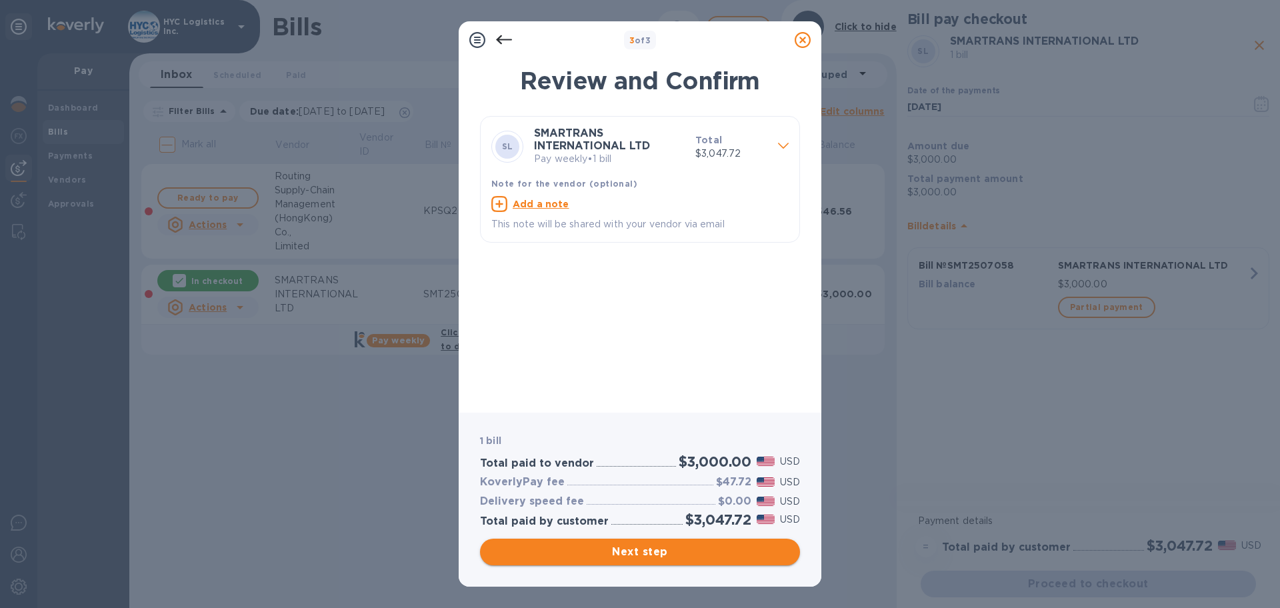
click at [682, 552] on span "Next step" at bounding box center [640, 552] width 299 height 16
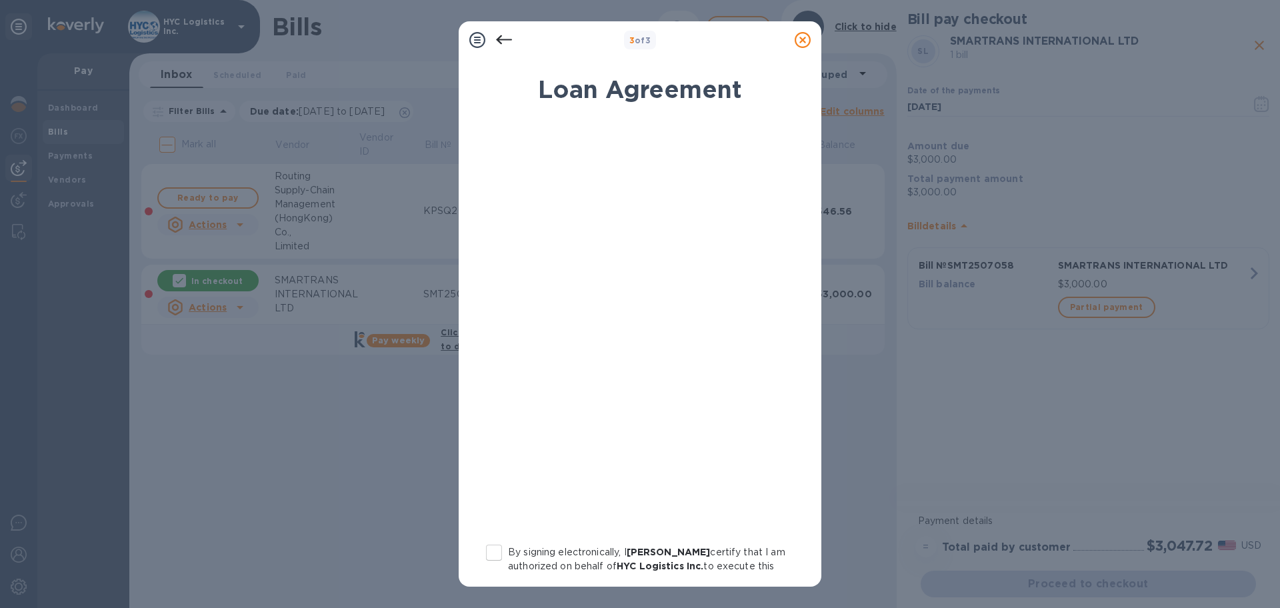
drag, startPoint x: 497, startPoint y: 551, endPoint x: 503, endPoint y: 547, distance: 7.5
click at [500, 550] on input "By signing electronically, I [PERSON_NAME] certify that I am authorized on beha…" at bounding box center [494, 553] width 28 height 28
checkbox input "true"
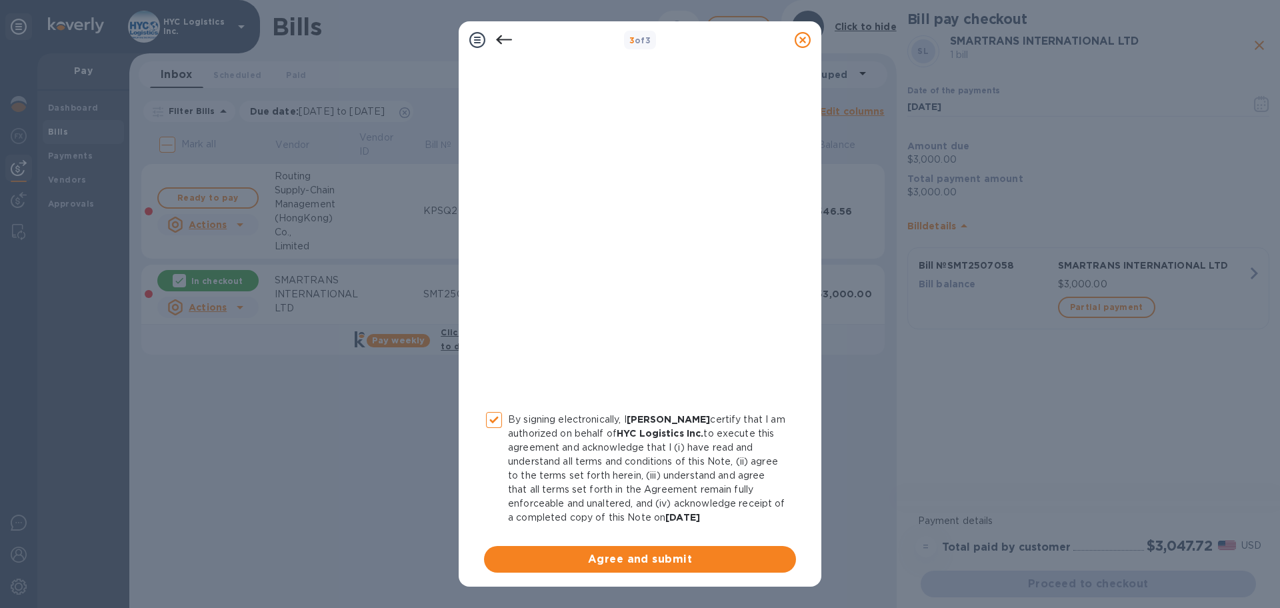
scroll to position [137, 0]
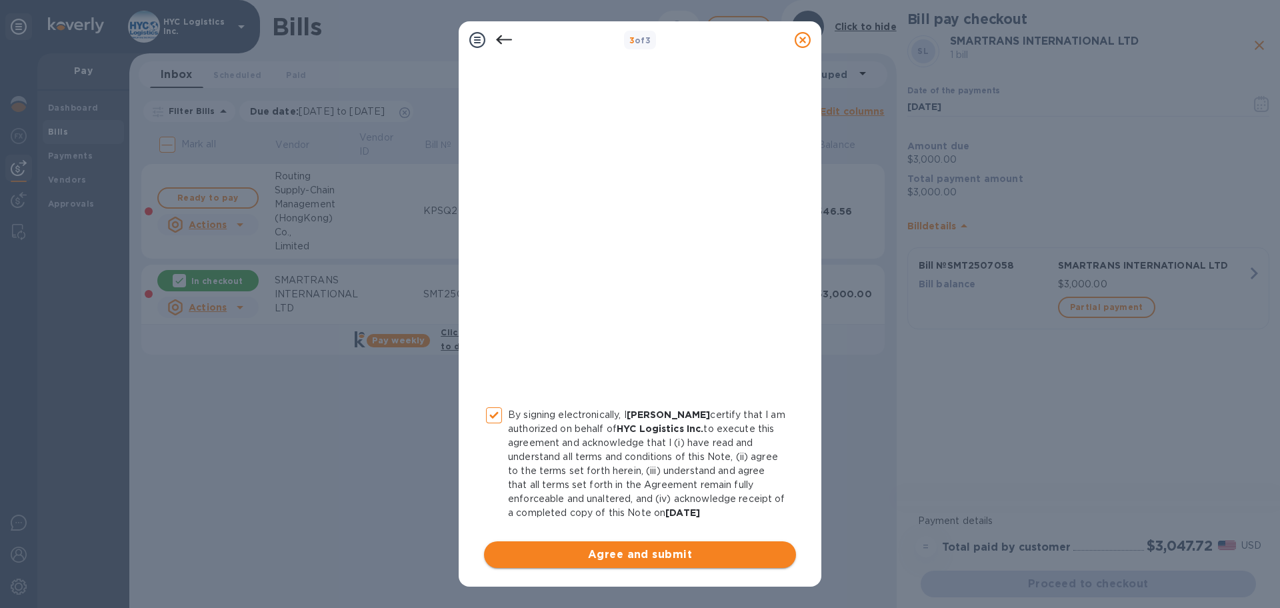
click at [656, 550] on span "Agree and submit" at bounding box center [640, 555] width 291 height 16
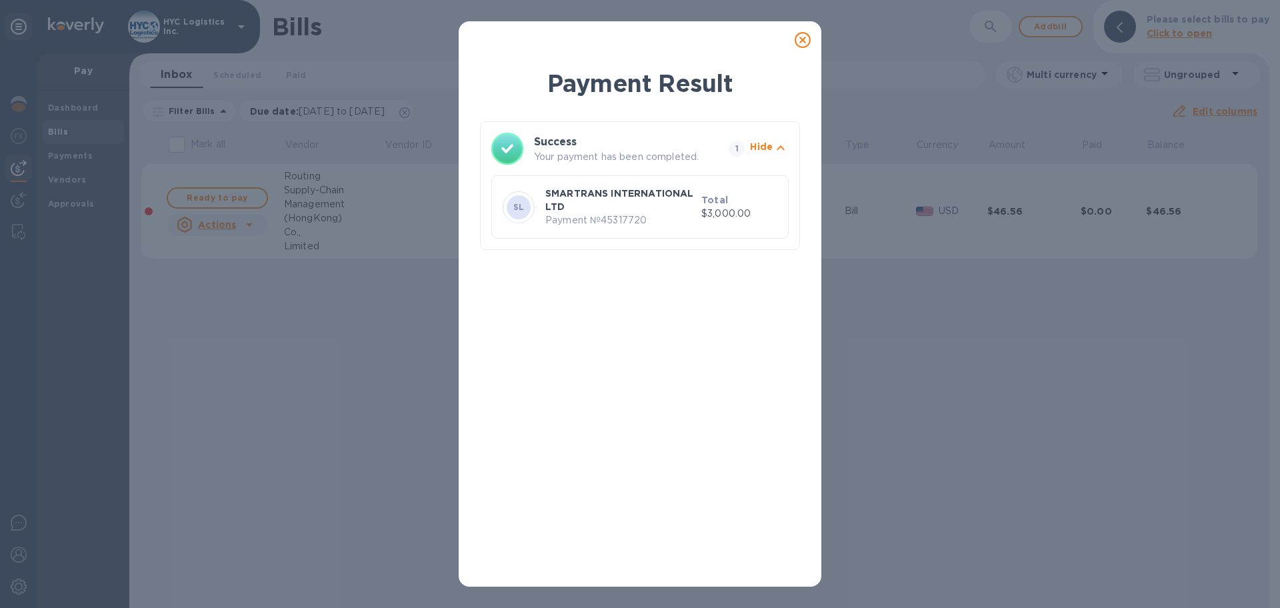
click at [632, 217] on p "Payment № 45317720" at bounding box center [620, 220] width 151 height 14
copy p "45317720"
click at [797, 35] on icon at bounding box center [803, 40] width 16 height 16
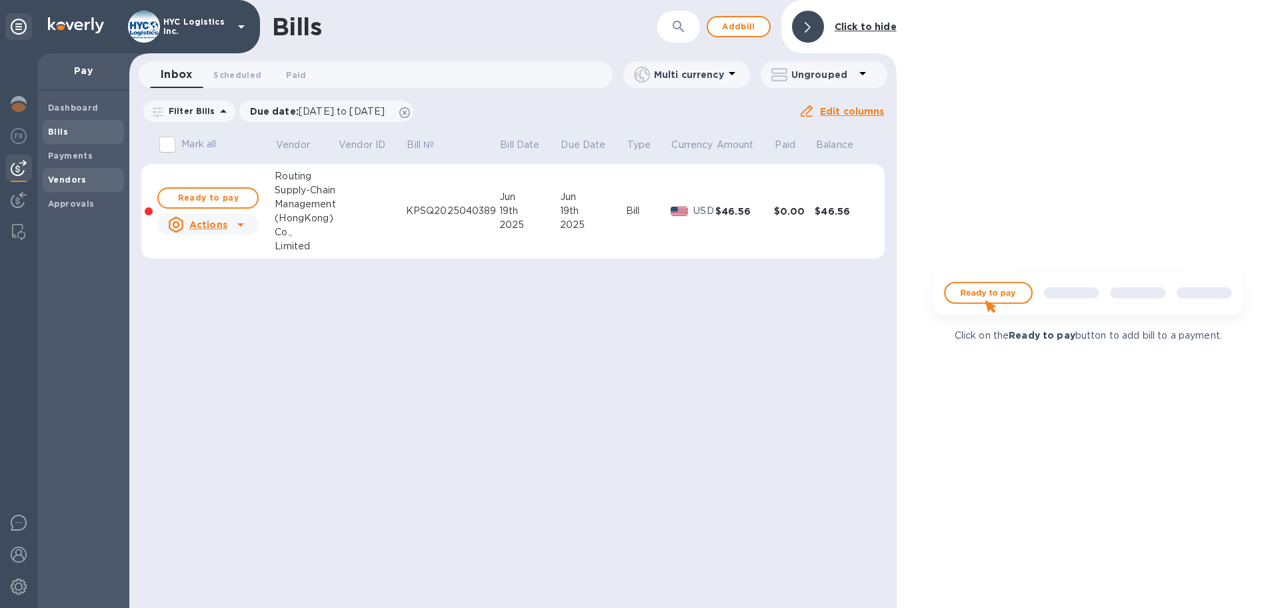
click at [66, 173] on span "Vendors" at bounding box center [67, 179] width 39 height 13
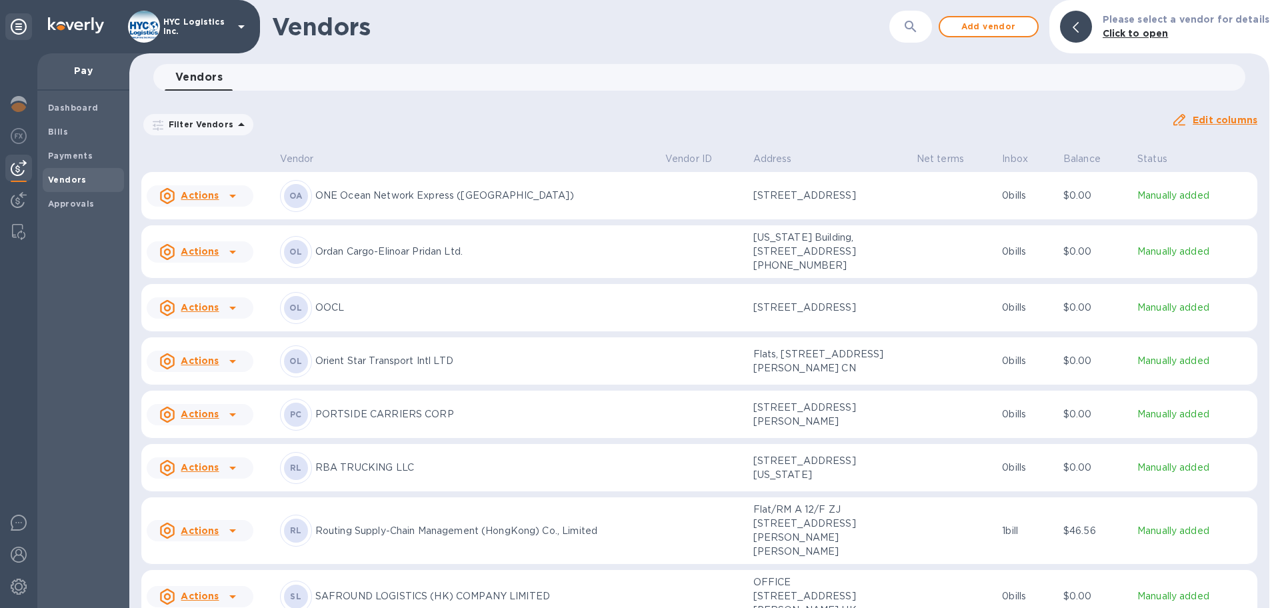
scroll to position [2580, 0]
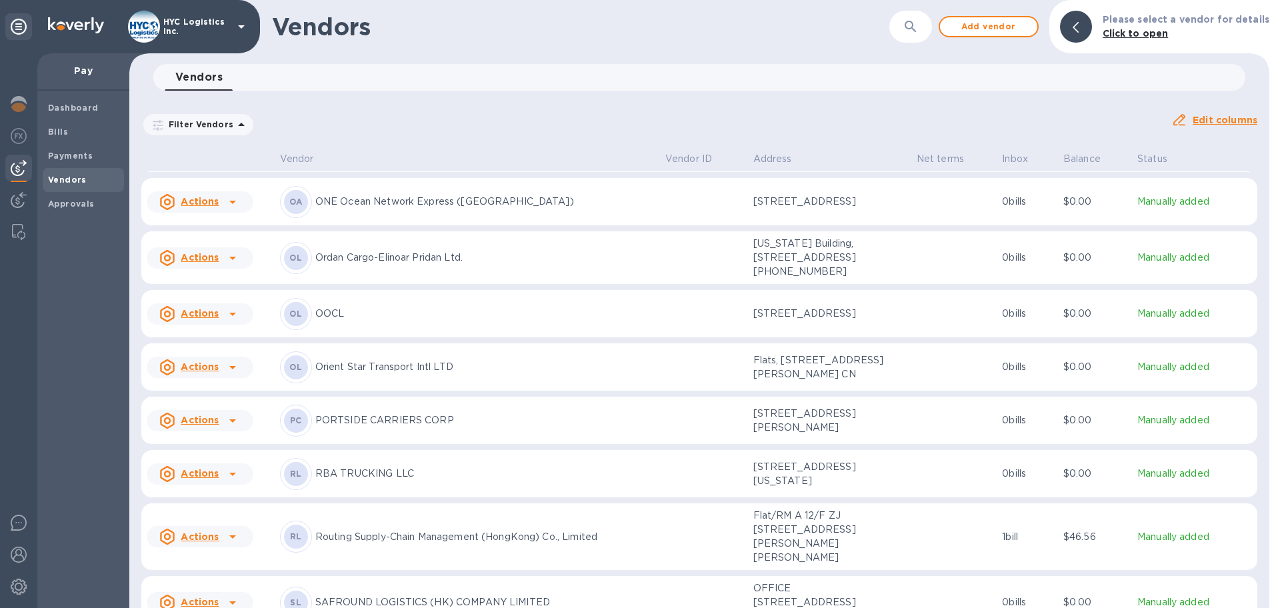
click at [194, 319] on u "Actions" at bounding box center [200, 313] width 38 height 11
click at [216, 383] on b "Add new bill" at bounding box center [215, 386] width 62 height 11
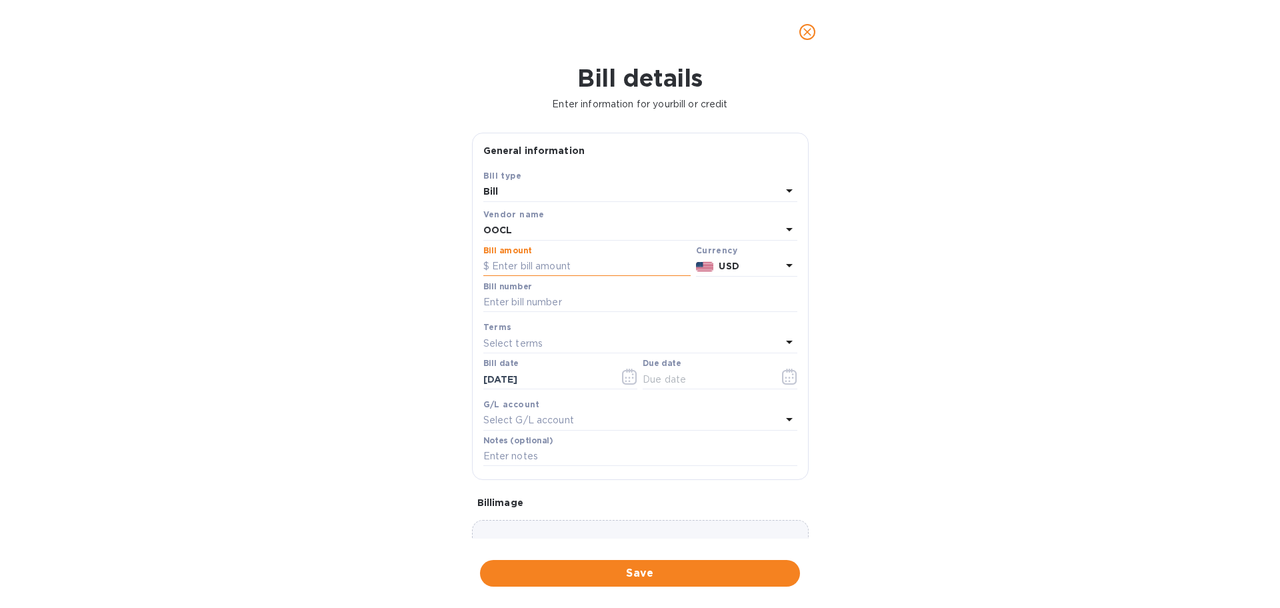
click at [563, 269] on input "text" at bounding box center [586, 267] width 207 height 20
click at [528, 264] on input "text" at bounding box center [586, 267] width 207 height 20
type input "7,700.60"
click at [574, 301] on input "text" at bounding box center [640, 303] width 314 height 20
paste input "OOLU2309704540 OOLU2762633440"
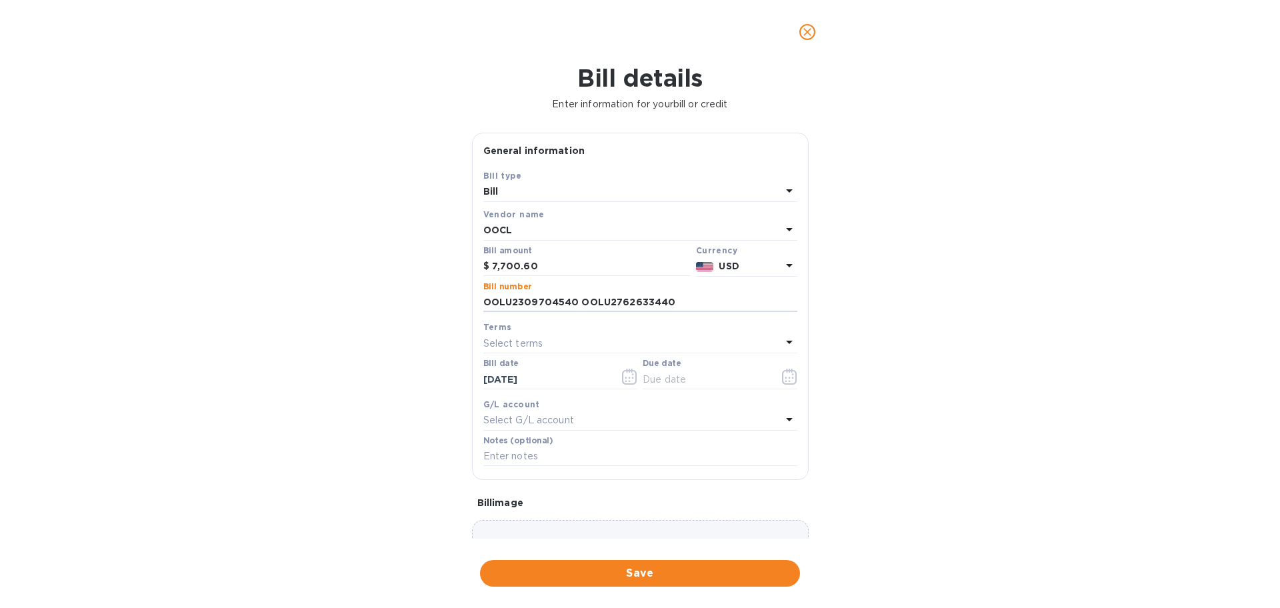
type input "OOLU2309704540 OOLU2762633440"
click at [597, 345] on div "Select terms" at bounding box center [632, 343] width 298 height 19
click at [559, 513] on p "COD" at bounding box center [635, 518] width 282 height 14
type input "[DATE]"
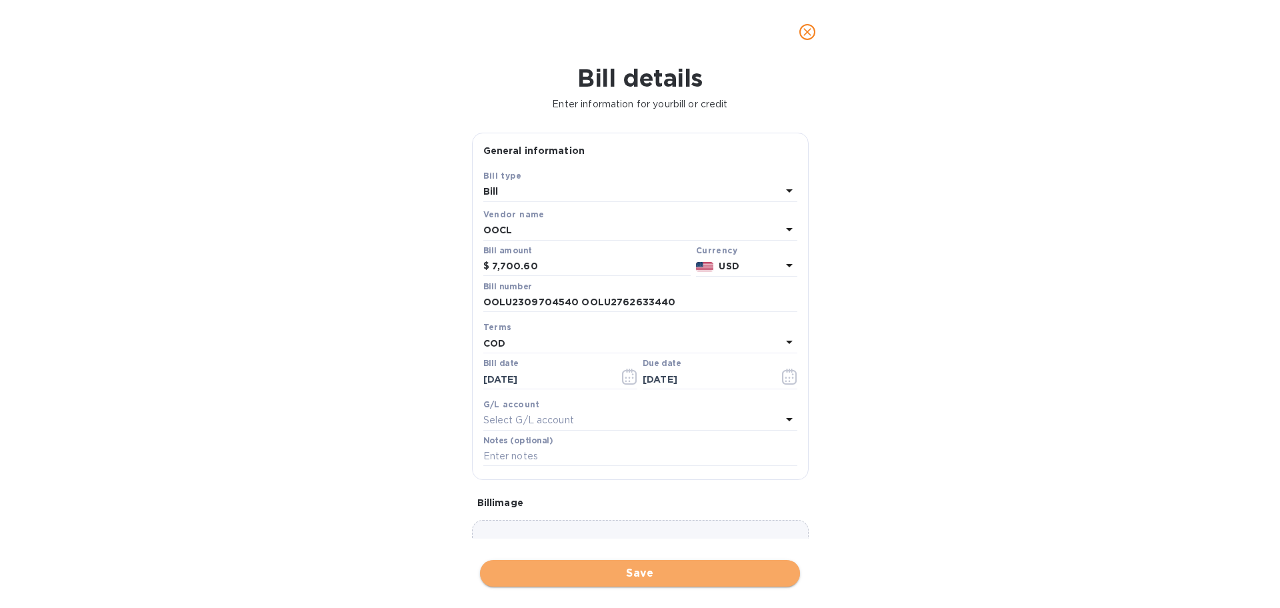
click at [652, 576] on span "Save" at bounding box center [640, 573] width 299 height 16
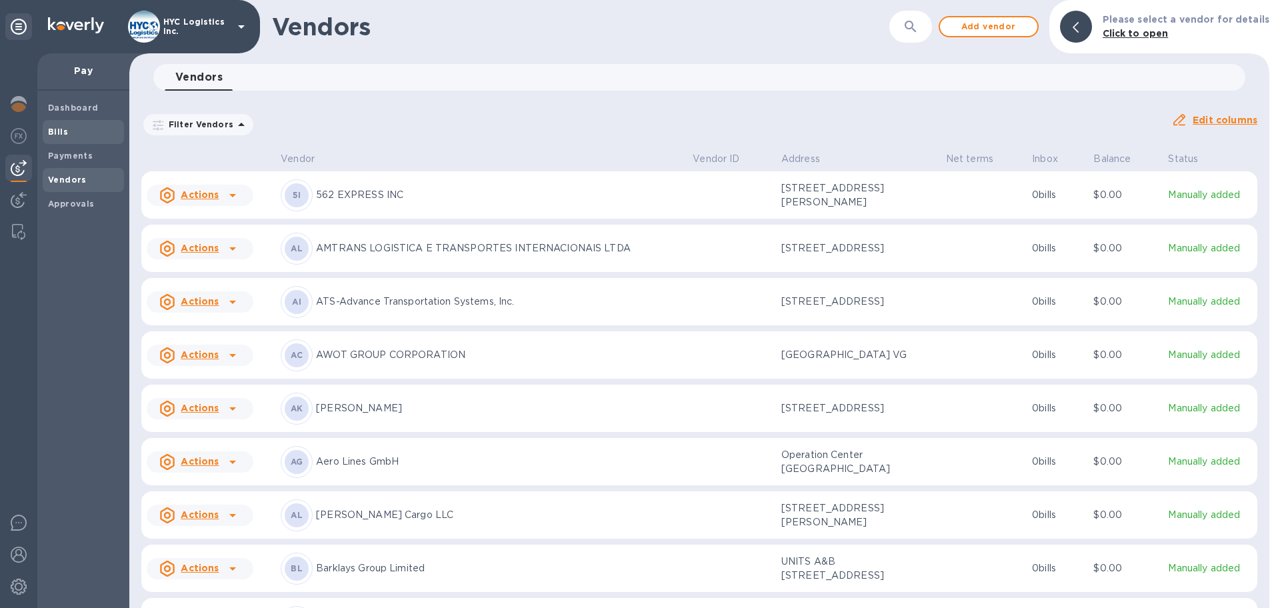
click at [62, 130] on b "Bills" at bounding box center [58, 132] width 20 height 10
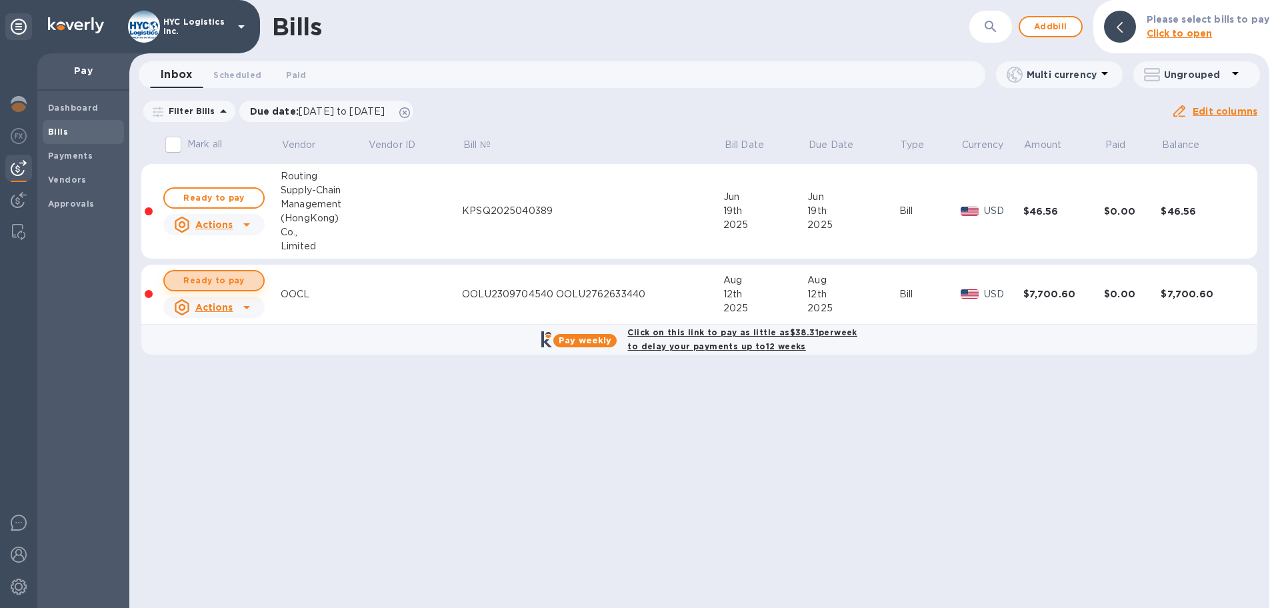
click at [203, 275] on span "Ready to pay" at bounding box center [213, 281] width 77 height 16
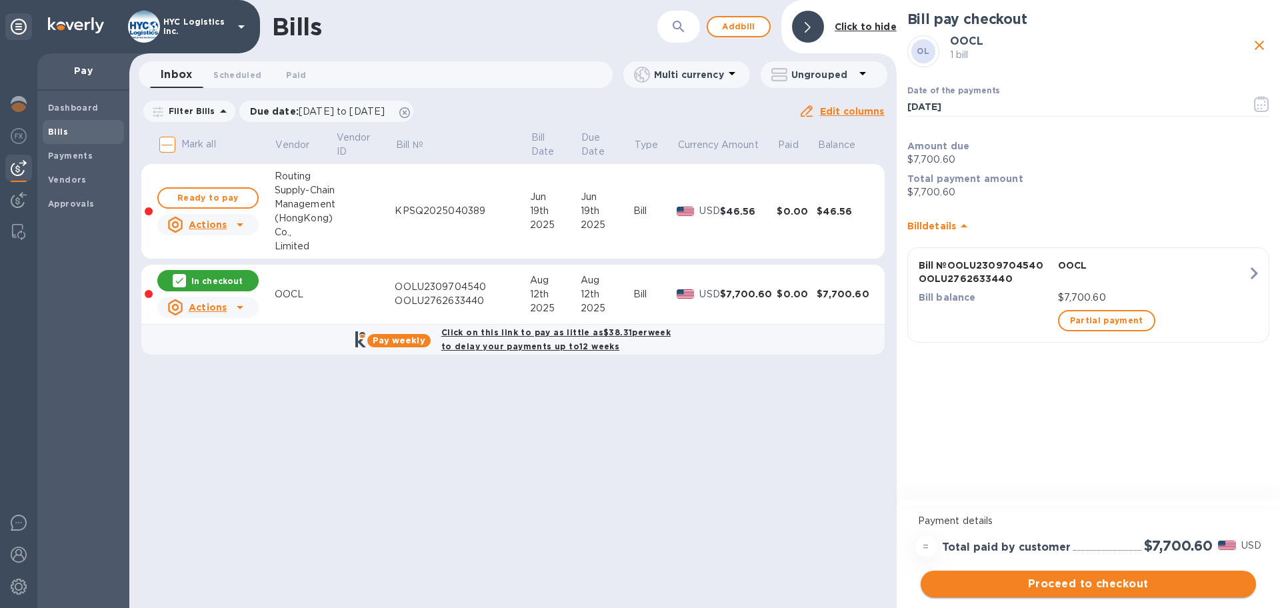
click at [1102, 587] on span "Proceed to checkout" at bounding box center [1088, 584] width 314 height 16
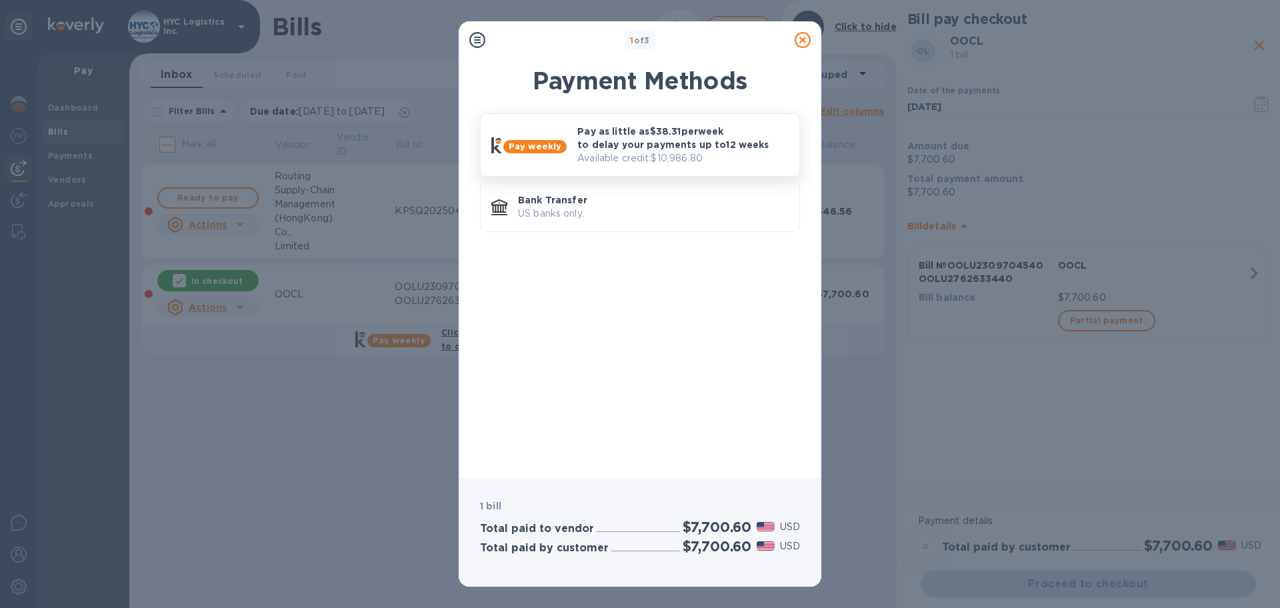
click at [651, 135] on p "Pay as little as $38.31 per week to delay your payments up to 12 weeks" at bounding box center [682, 138] width 211 height 27
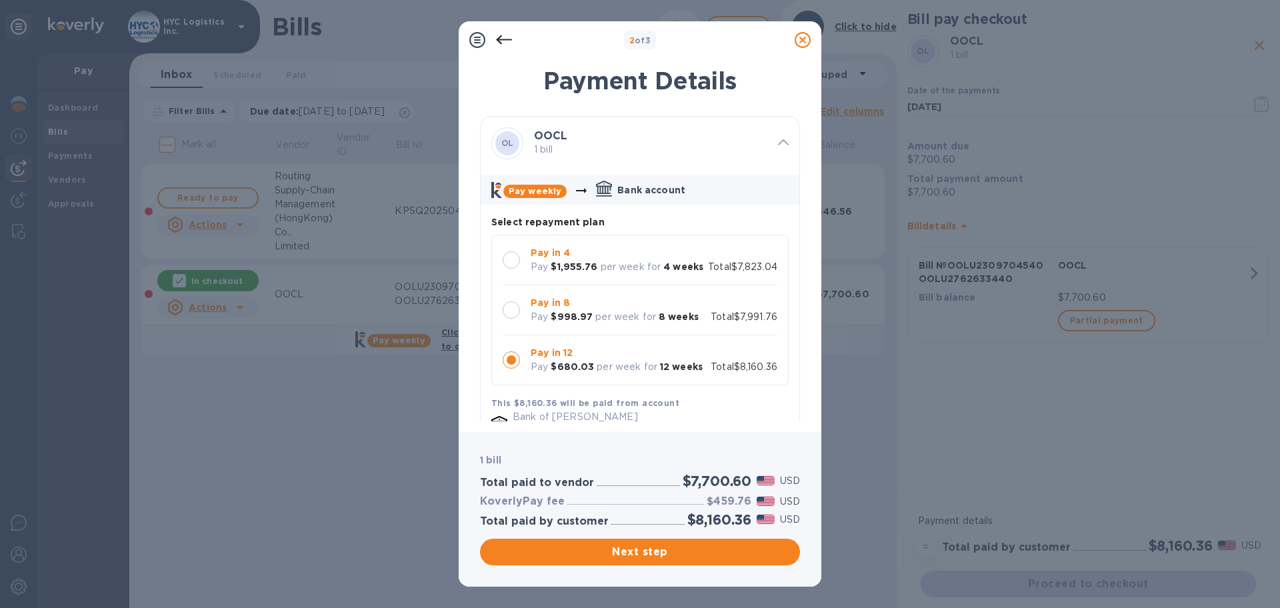
click at [516, 257] on div at bounding box center [511, 259] width 17 height 17
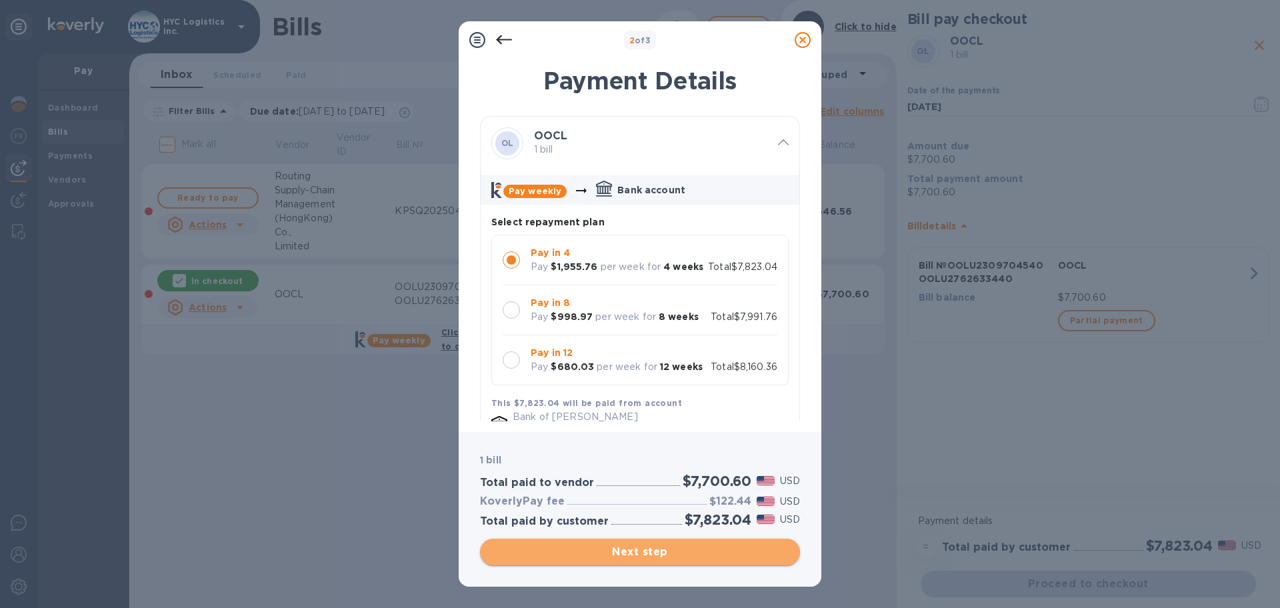
click at [673, 551] on span "Next step" at bounding box center [640, 552] width 299 height 16
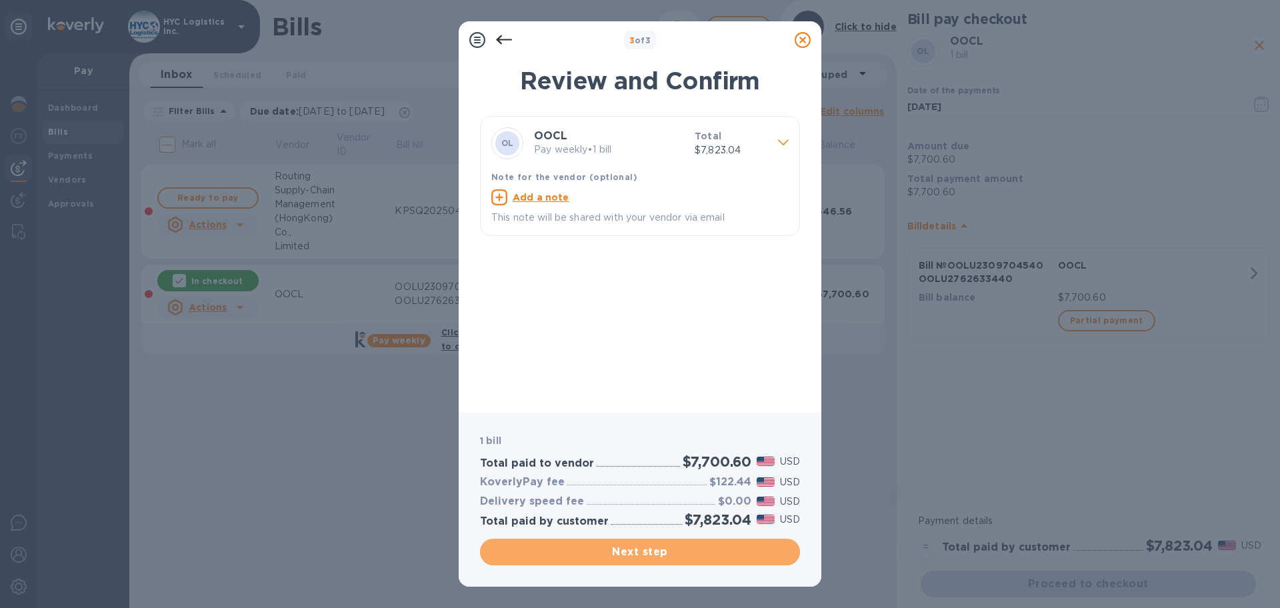
click at [668, 548] on span "Next step" at bounding box center [640, 552] width 299 height 16
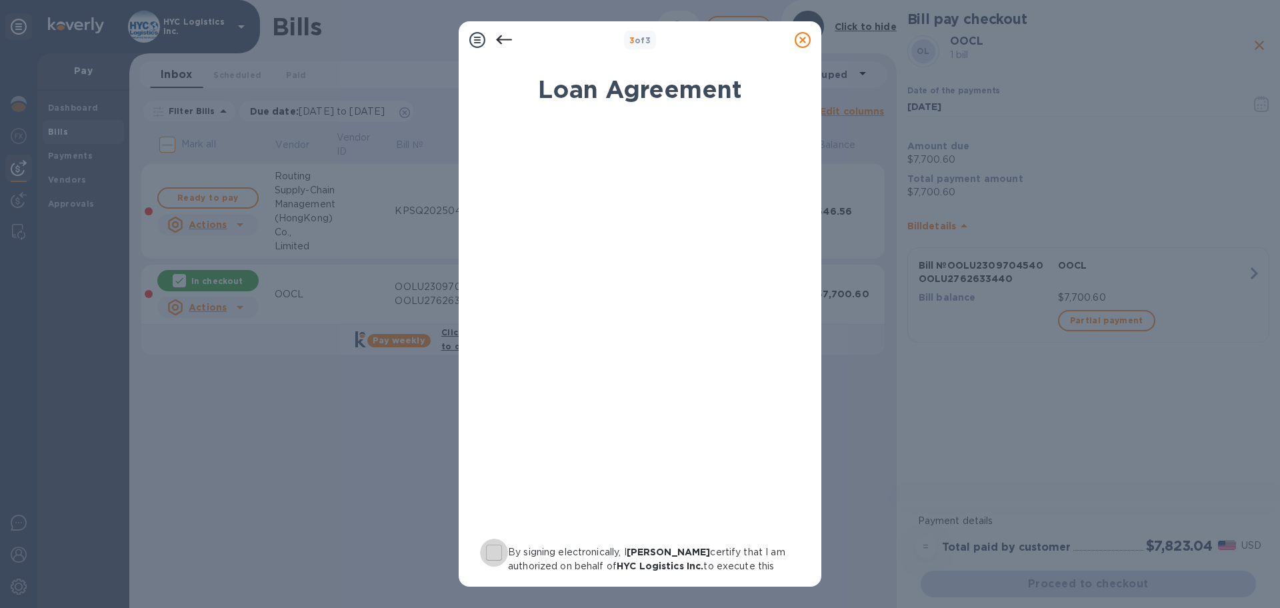
click at [498, 551] on input "By signing electronically, I [PERSON_NAME] certify that I am authorized on beha…" at bounding box center [494, 553] width 28 height 28
checkbox input "true"
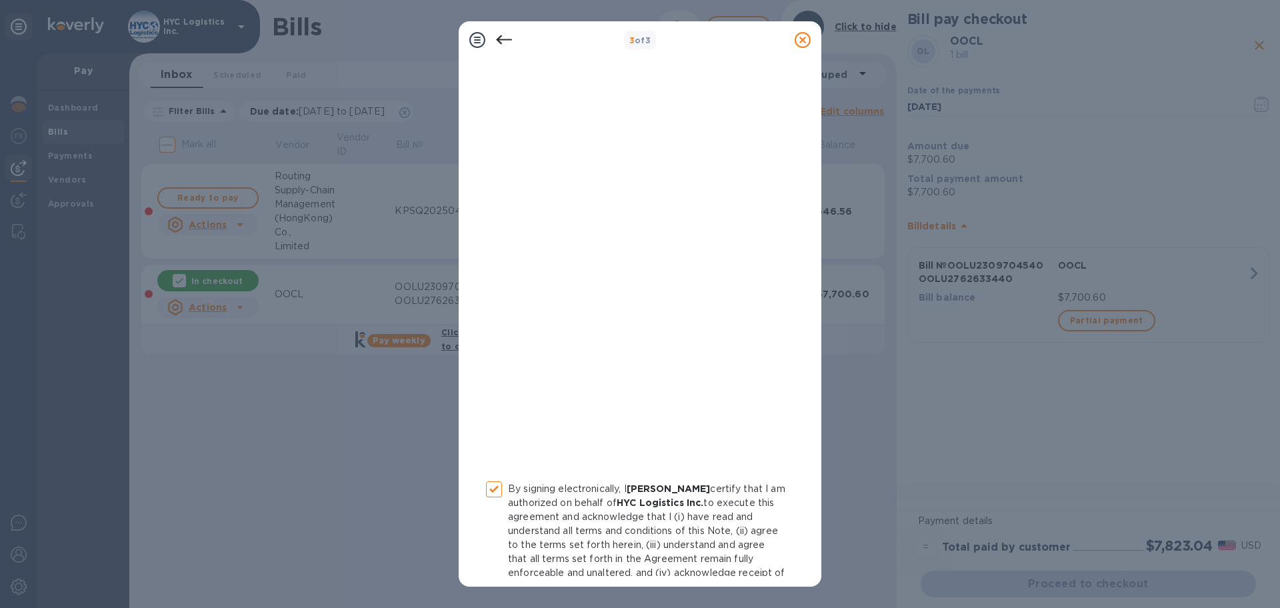
scroll to position [137, 0]
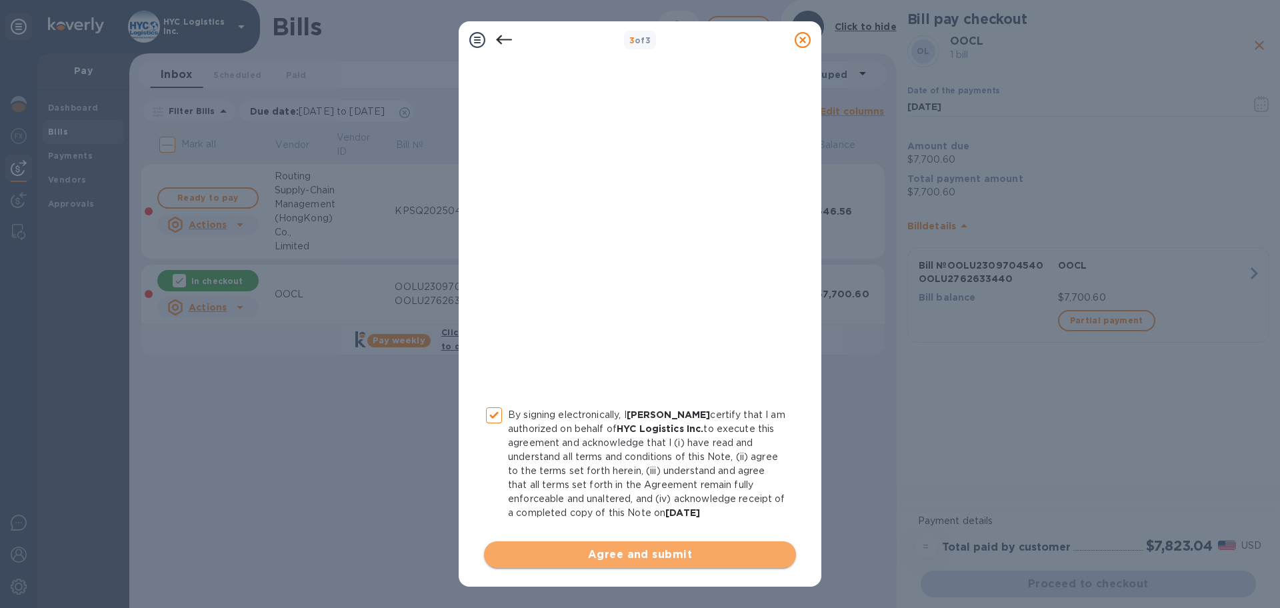
click at [669, 553] on span "Agree and submit" at bounding box center [640, 555] width 291 height 16
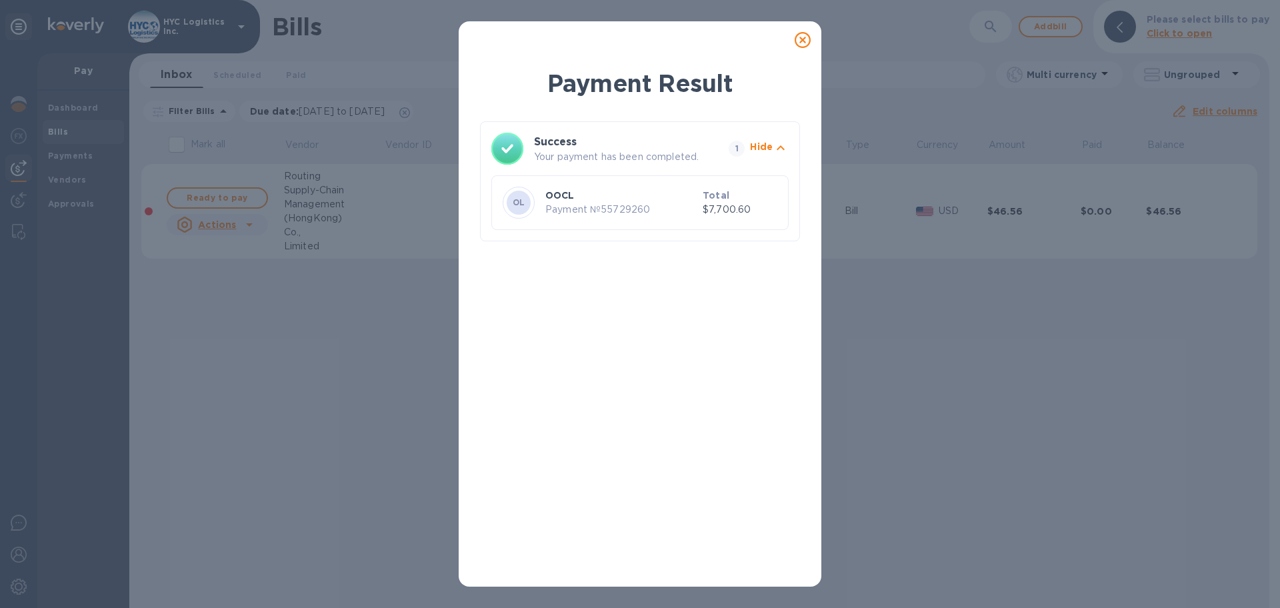
click at [635, 207] on p "Payment № 55729260" at bounding box center [621, 210] width 152 height 14
copy p "55729260"
click at [803, 41] on icon at bounding box center [803, 40] width 16 height 16
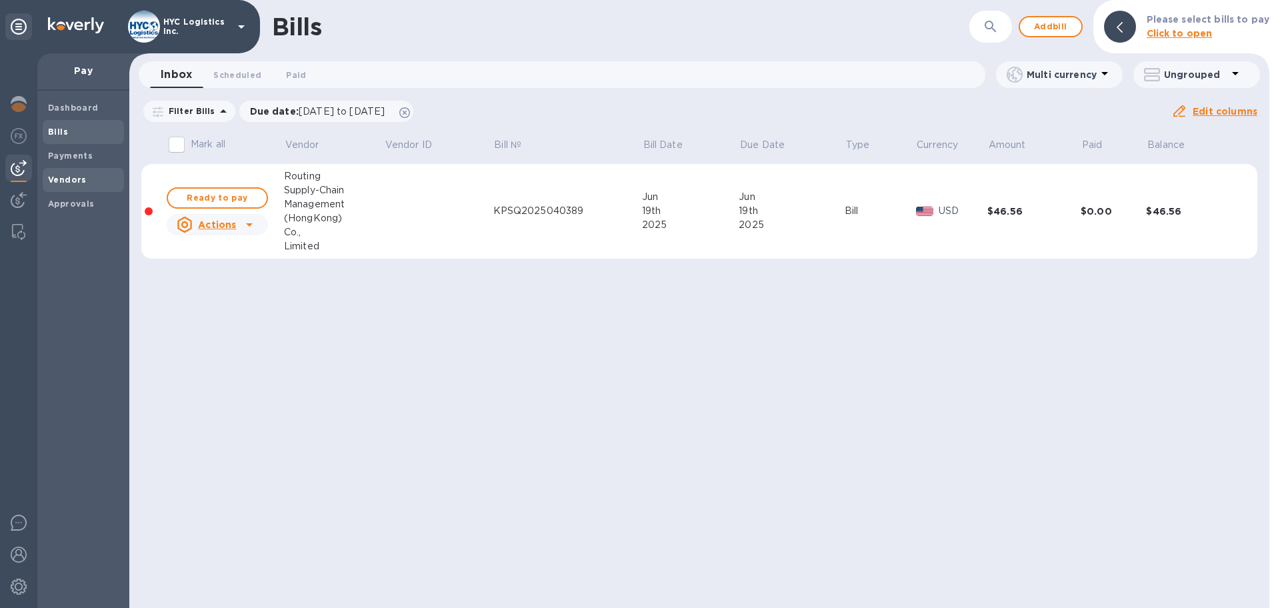
click at [75, 177] on b "Vendors" at bounding box center [67, 180] width 39 height 10
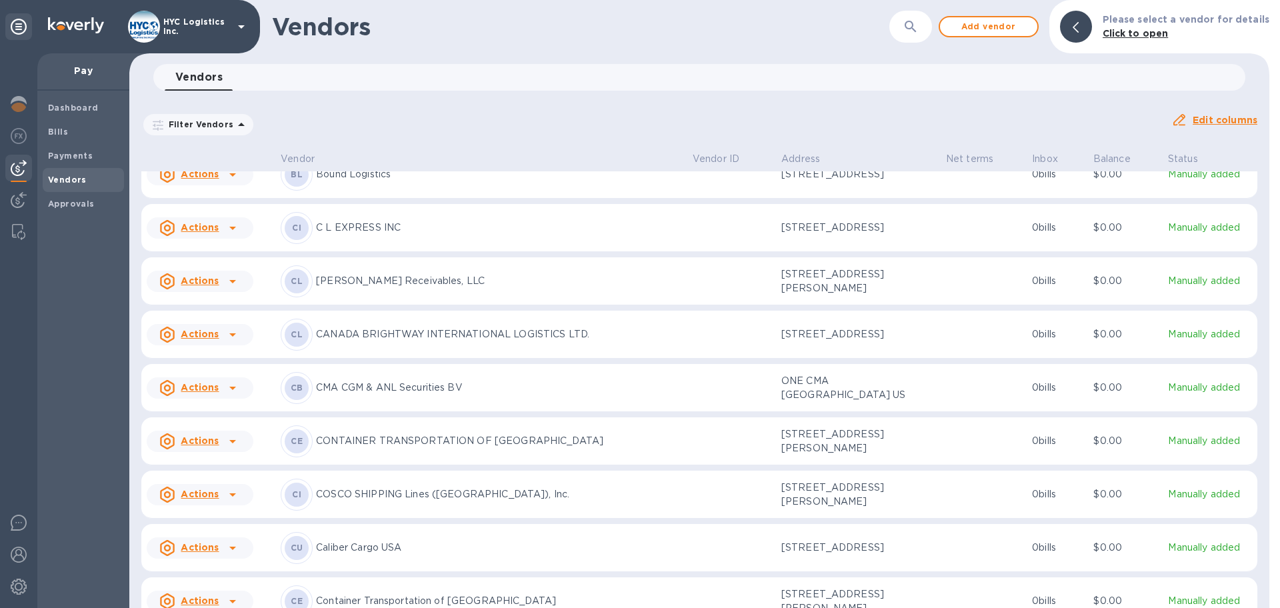
scroll to position [1015, 0]
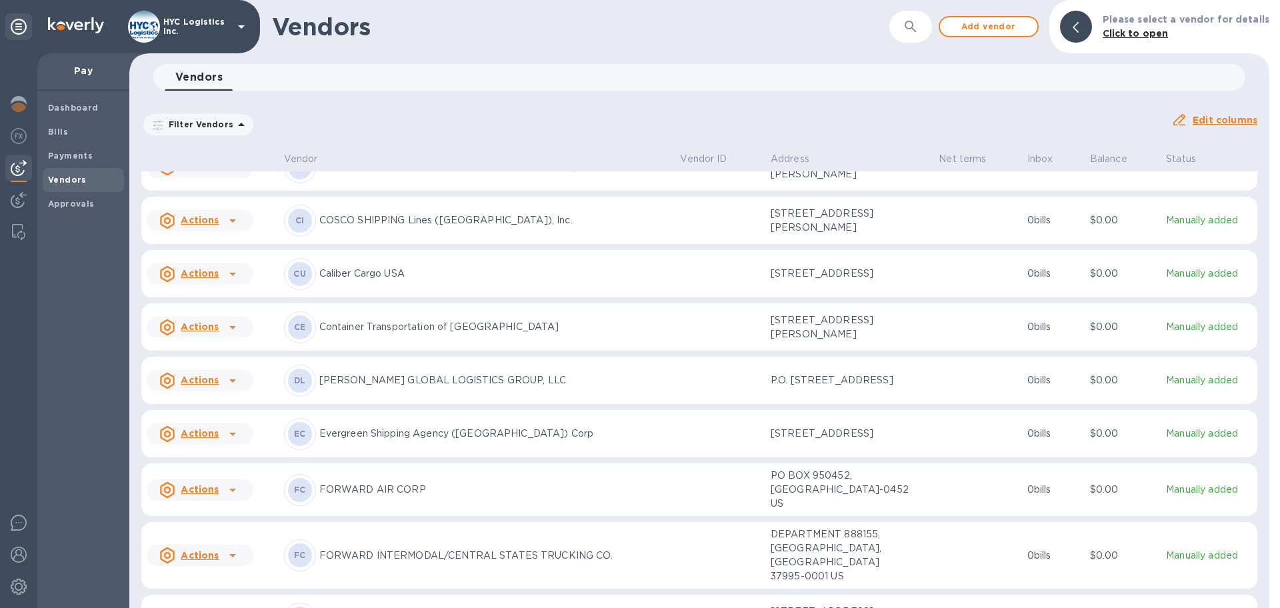
click at [208, 439] on u "Actions" at bounding box center [200, 433] width 38 height 11
click at [211, 523] on b "Add new bill" at bounding box center [215, 523] width 62 height 11
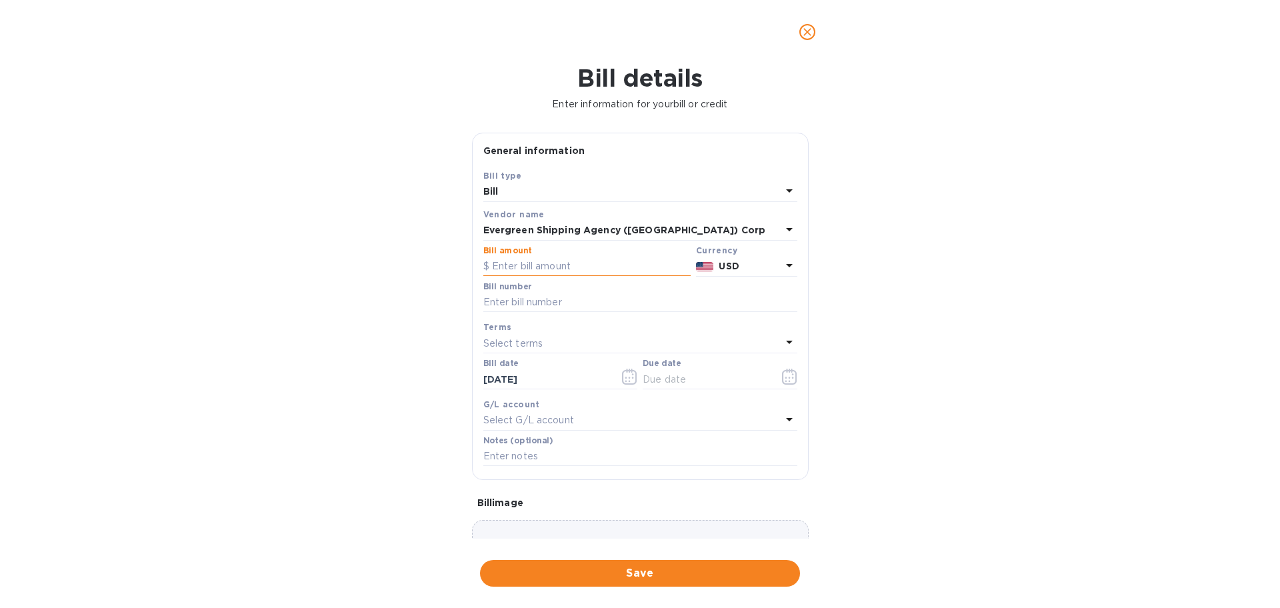
click at [569, 263] on input "text" at bounding box center [586, 267] width 207 height 20
type input "15,716.40"
click at [561, 303] on input "text" at bounding box center [640, 303] width 314 height 20
paste input "EGLV091500342304"
type input "EGLV091500342304"
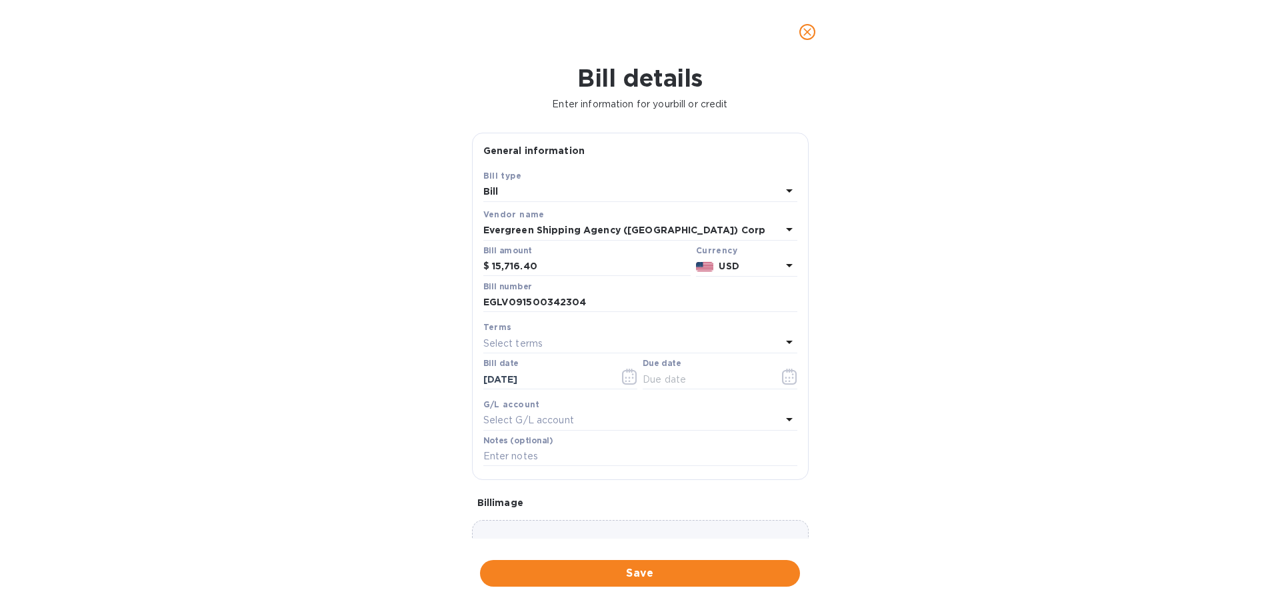
click at [590, 342] on div "Select terms" at bounding box center [632, 343] width 298 height 19
click at [567, 515] on p "COD" at bounding box center [635, 518] width 282 height 14
type input "[DATE]"
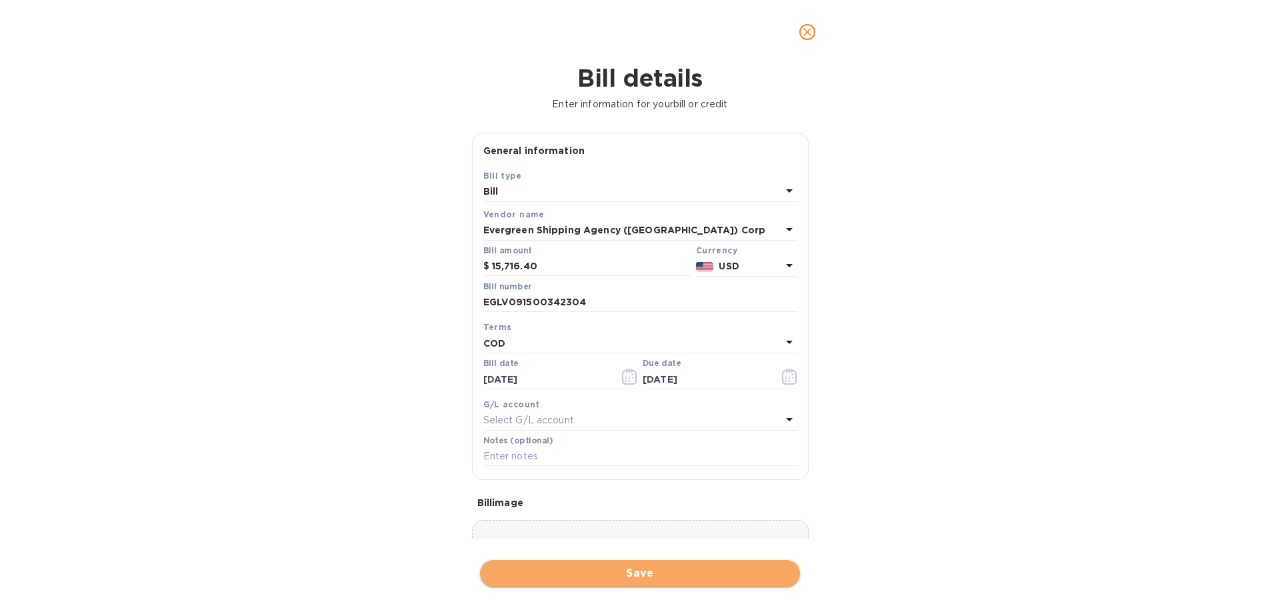
click at [627, 571] on span "Save" at bounding box center [640, 573] width 299 height 16
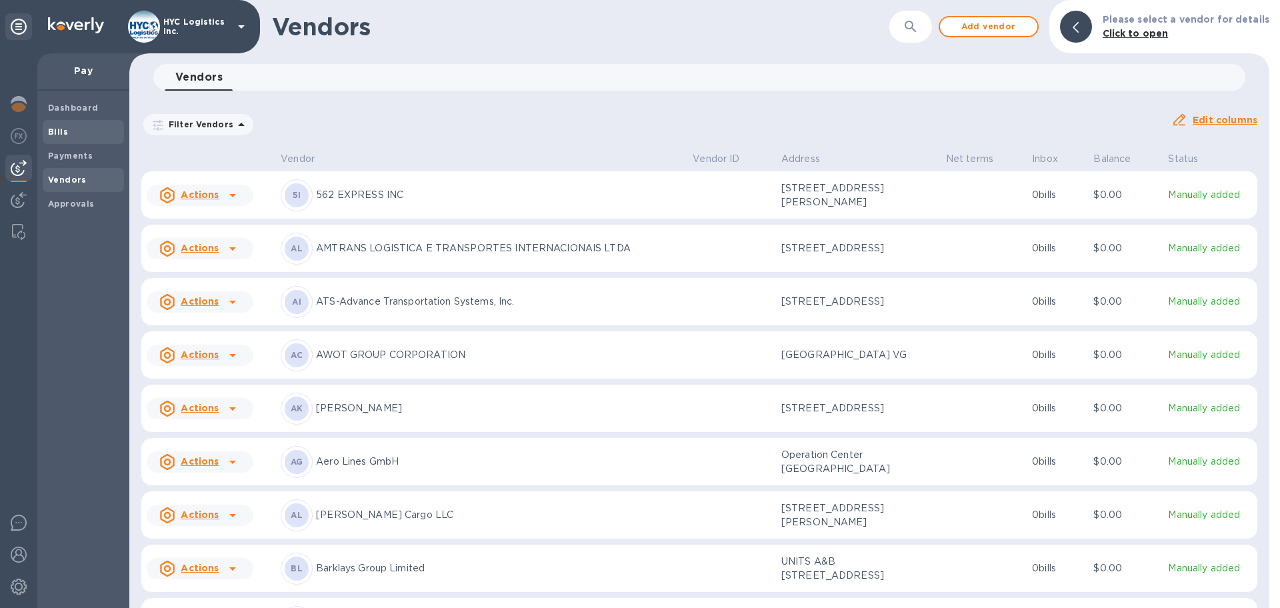
click at [59, 132] on b "Bills" at bounding box center [58, 132] width 20 height 10
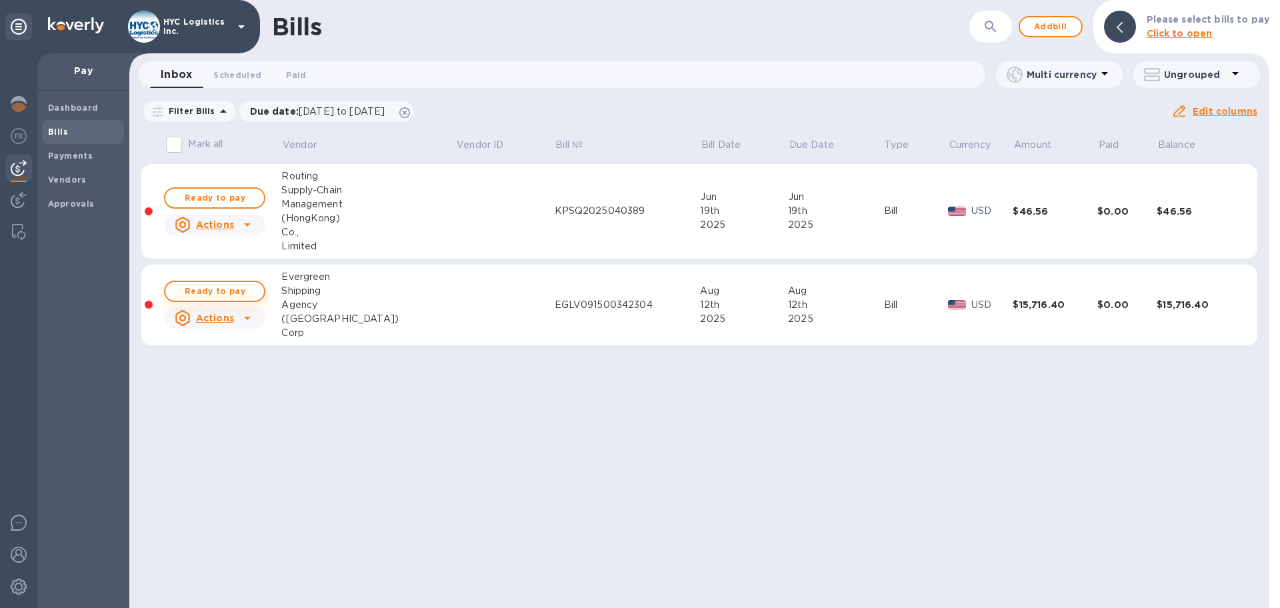
click at [225, 290] on span "Ready to pay" at bounding box center [214, 291] width 77 height 16
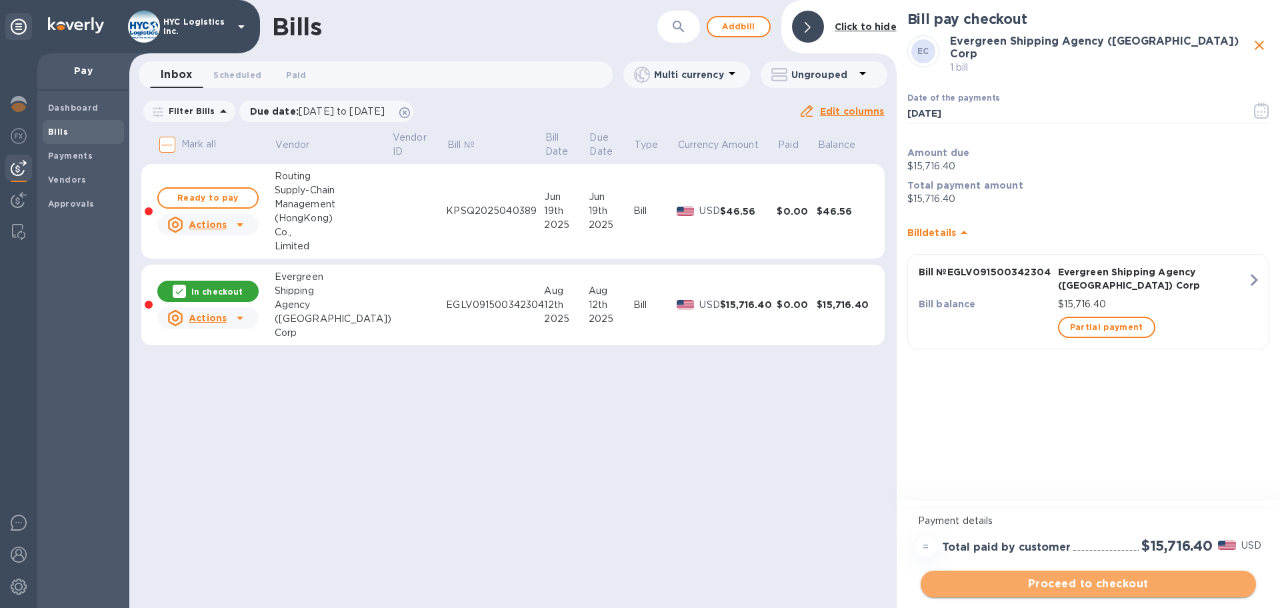
click at [1125, 583] on span "Proceed to checkout" at bounding box center [1088, 584] width 314 height 16
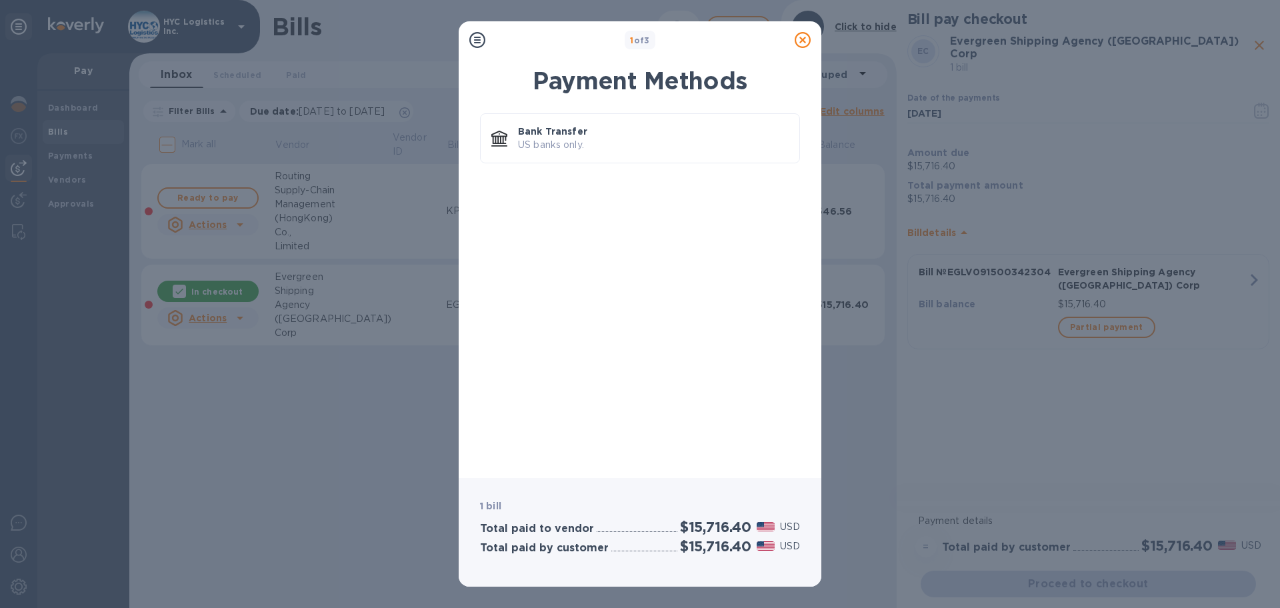
click at [804, 35] on icon at bounding box center [803, 40] width 16 height 16
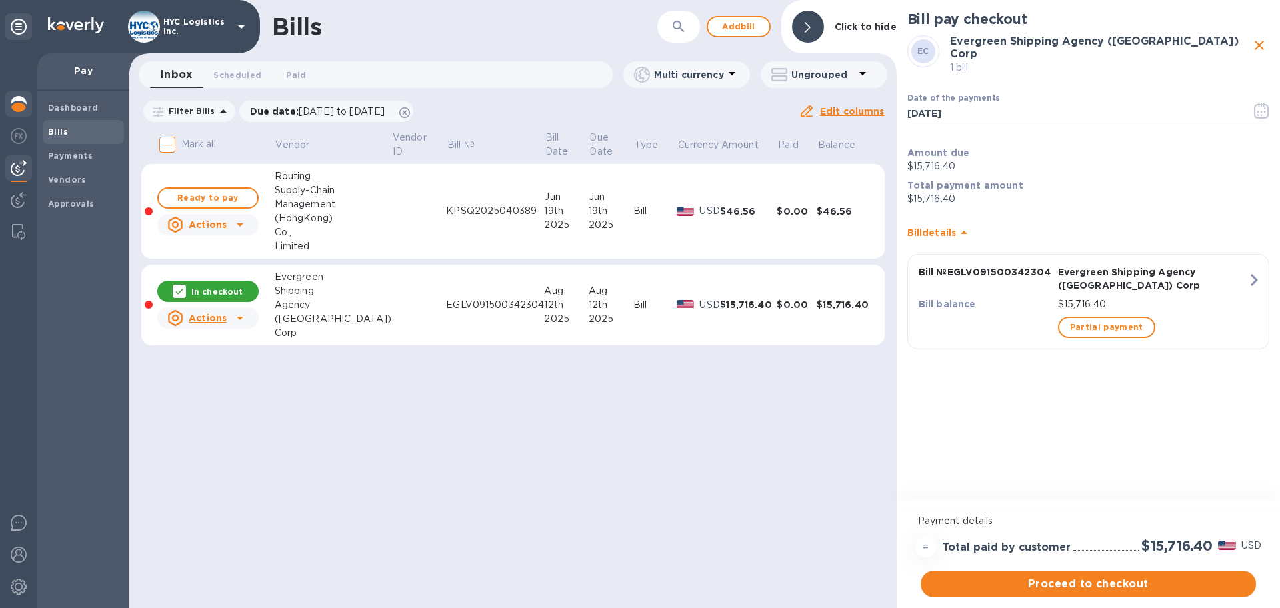
click at [16, 101] on img at bounding box center [19, 104] width 16 height 16
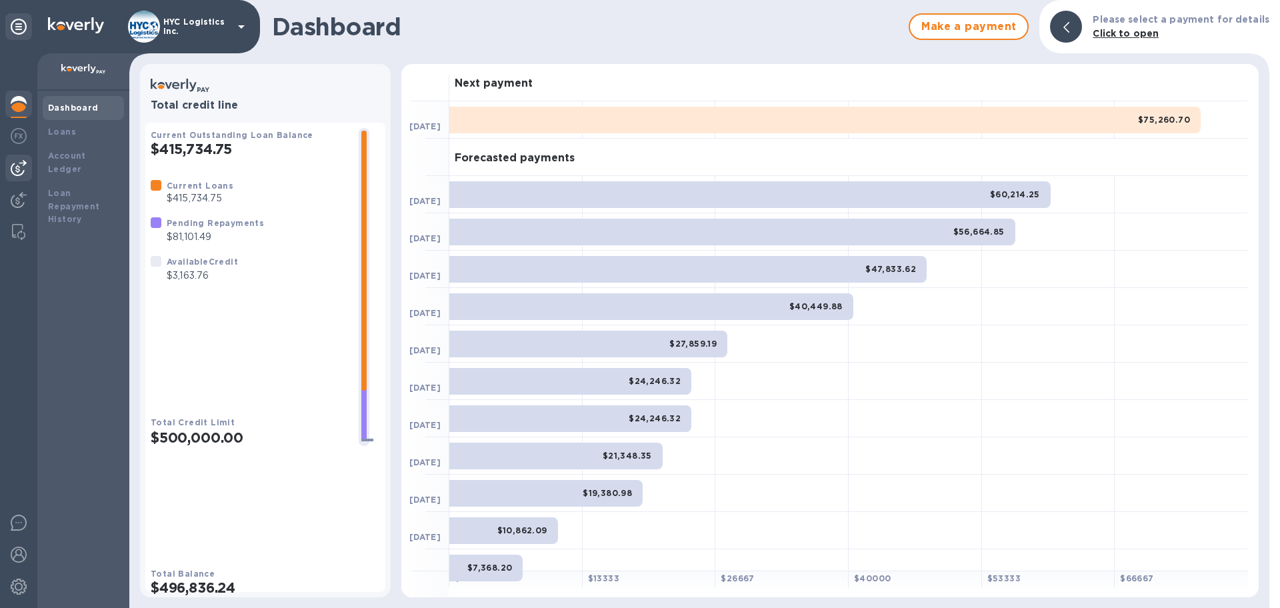
click at [20, 163] on img at bounding box center [19, 168] width 16 height 16
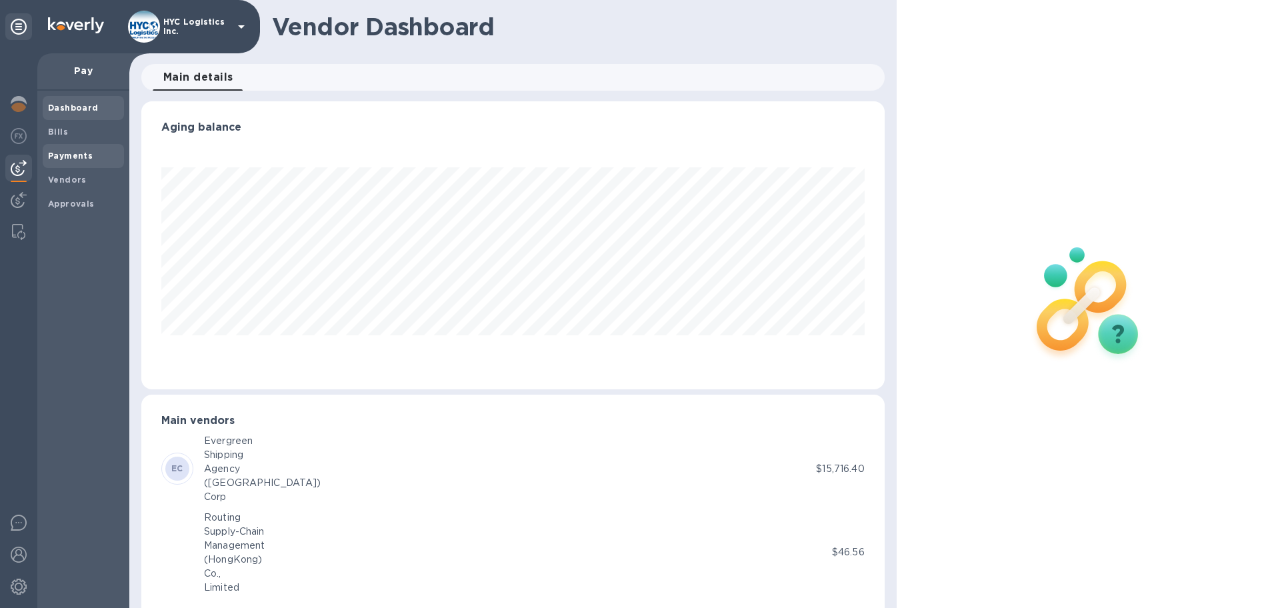
click at [59, 155] on b "Payments" at bounding box center [70, 156] width 45 height 10
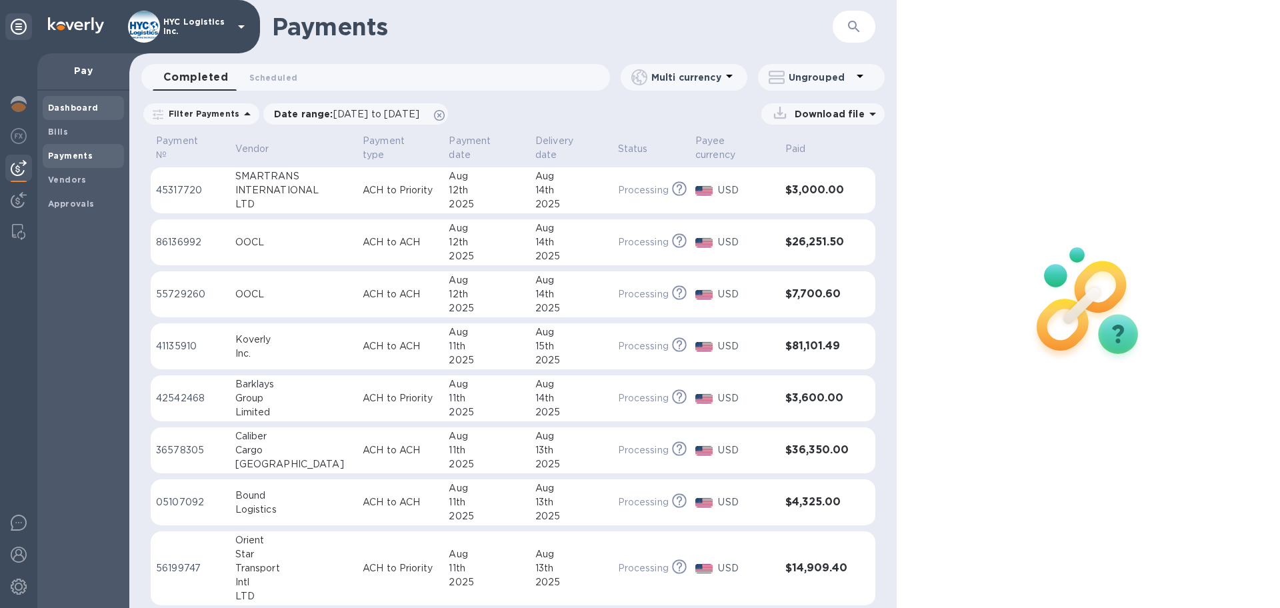
click at [71, 107] on b "Dashboard" at bounding box center [73, 108] width 51 height 10
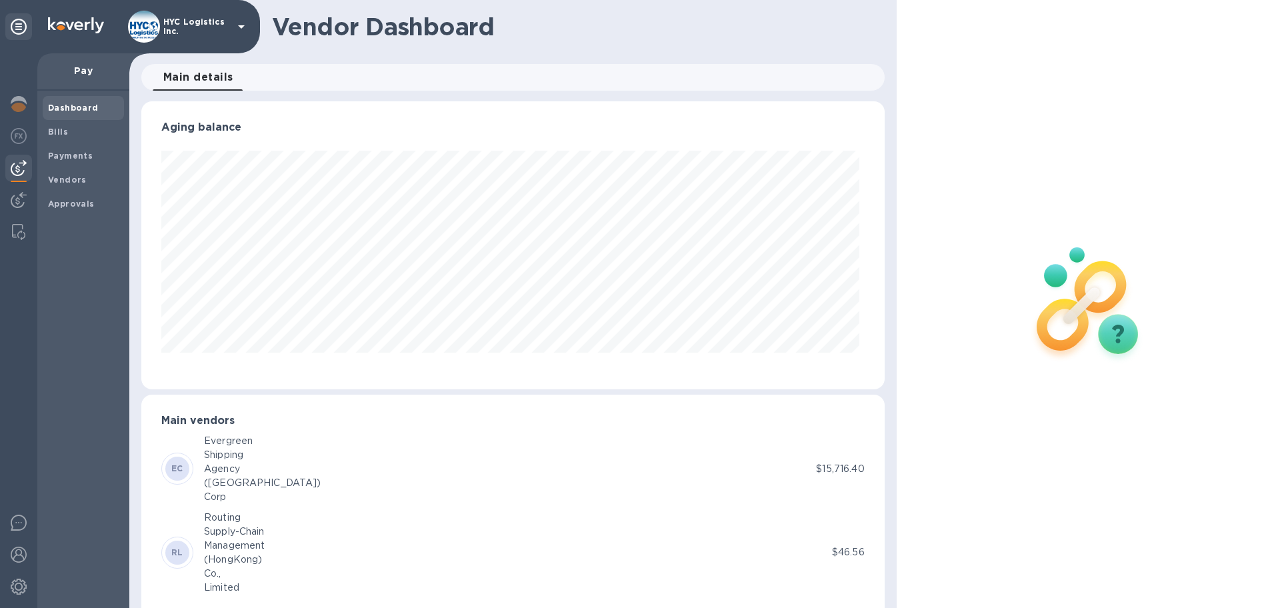
scroll to position [288, 737]
